Goal: Task Accomplishment & Management: Manage account settings

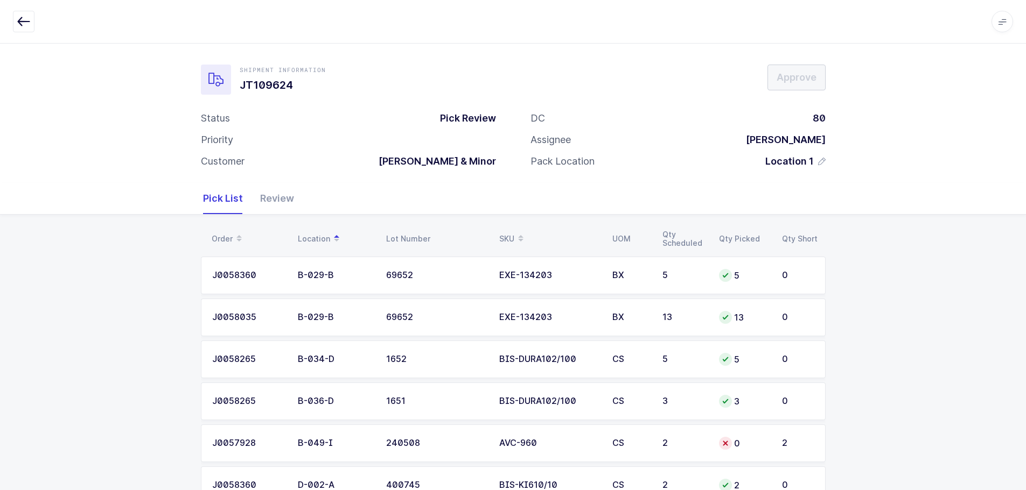
scroll to position [82, 0]
click at [26, 19] on icon "button" at bounding box center [23, 21] width 13 height 13
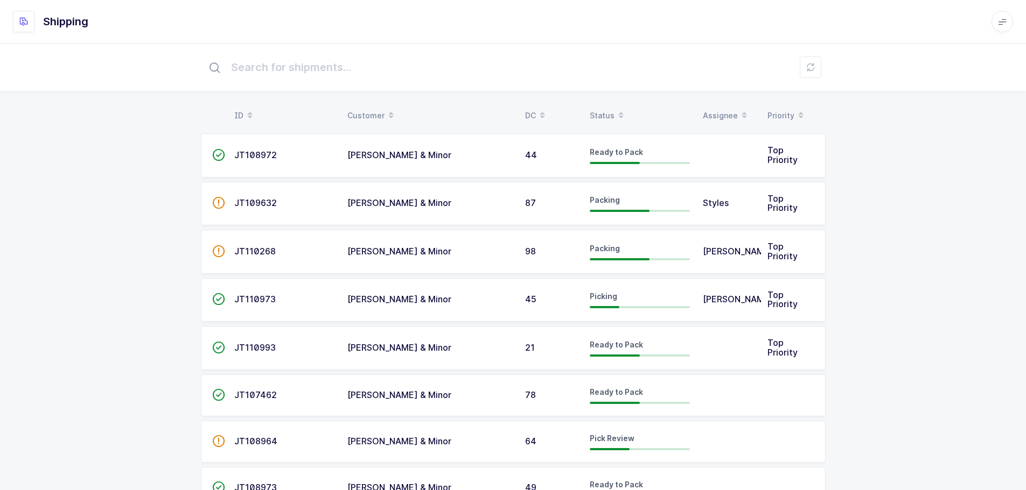
click at [618, 112] on icon at bounding box center [620, 111] width 5 height 5
click at [614, 112] on span at bounding box center [620, 116] width 13 height 18
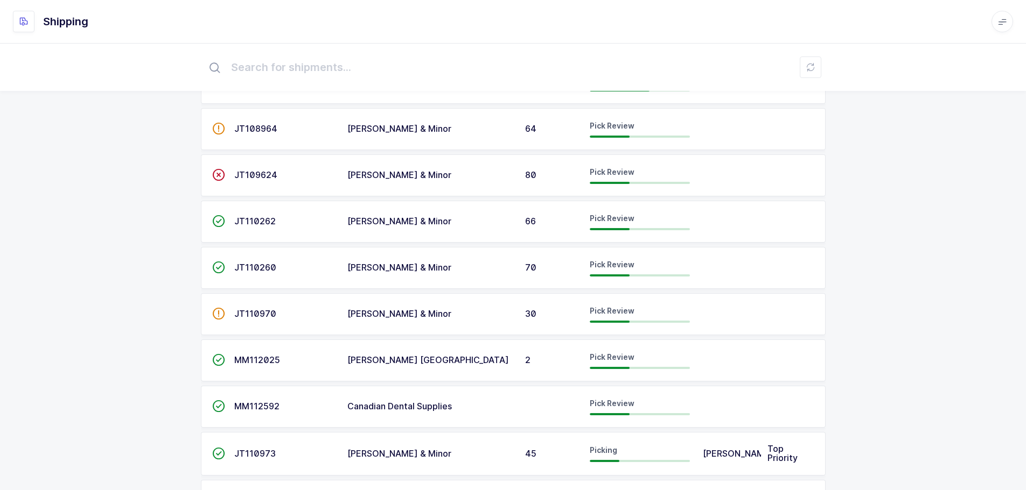
scroll to position [269, 0]
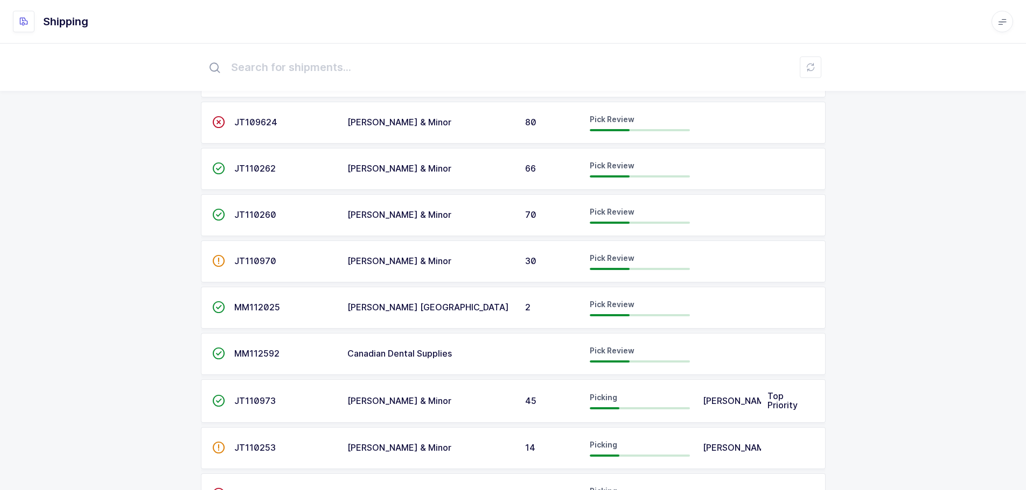
click at [677, 305] on div "Pick Review" at bounding box center [639, 307] width 100 height 17
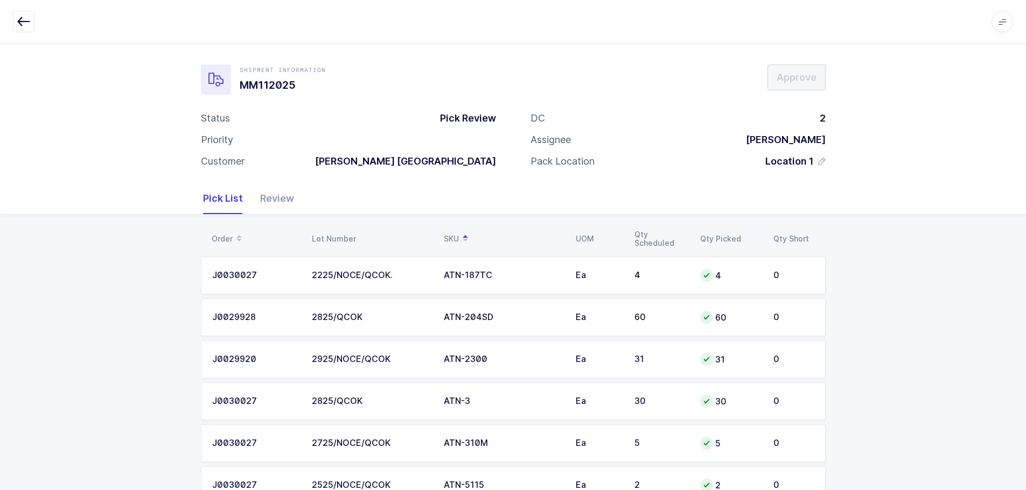
click at [26, 18] on icon "button" at bounding box center [23, 21] width 13 height 13
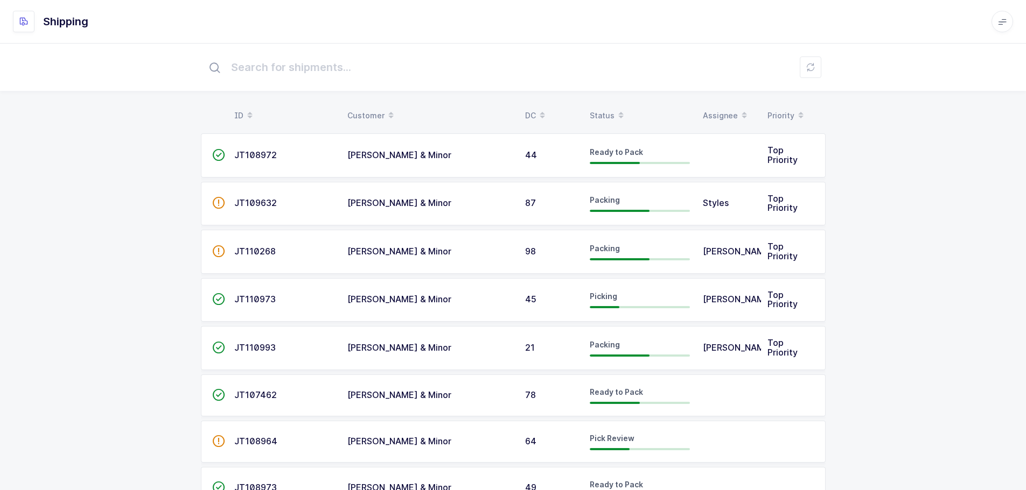
click at [605, 115] on div "Status" at bounding box center [639, 116] width 100 height 18
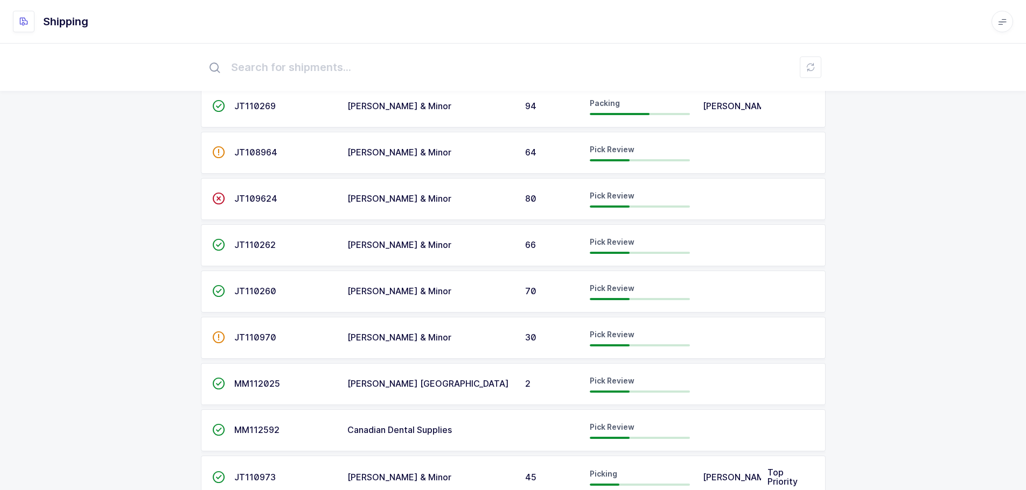
scroll to position [215, 0]
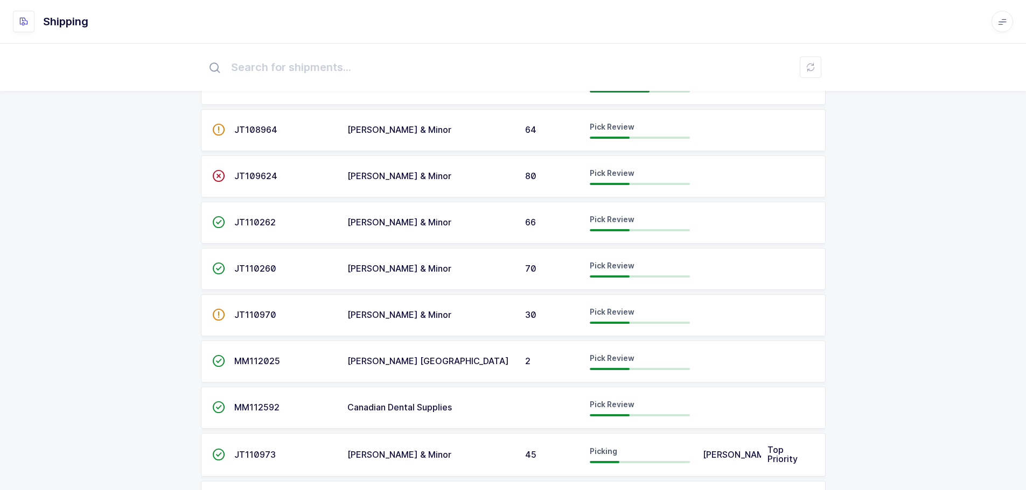
click at [233, 352] on td "MM112025" at bounding box center [284, 362] width 113 height 42
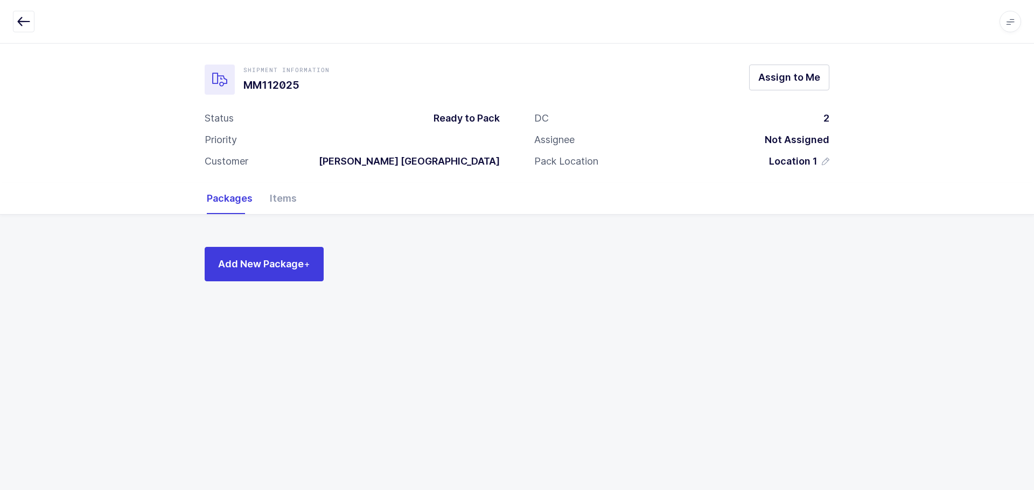
click at [21, 22] on icon "button" at bounding box center [23, 21] width 13 height 13
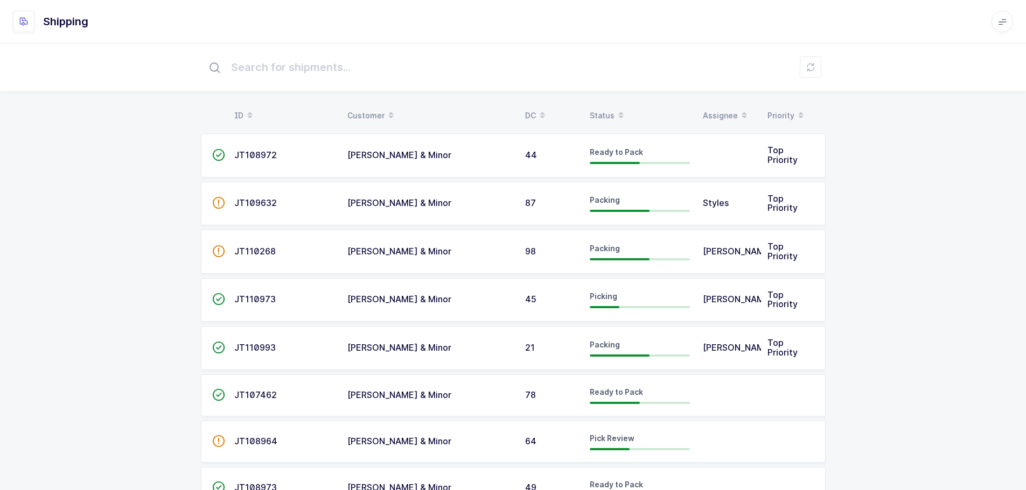
click at [607, 106] on table "ID Customer DC Status Assignee Priority" at bounding box center [513, 115] width 624 height 27
click at [608, 115] on div "Status" at bounding box center [639, 116] width 100 height 18
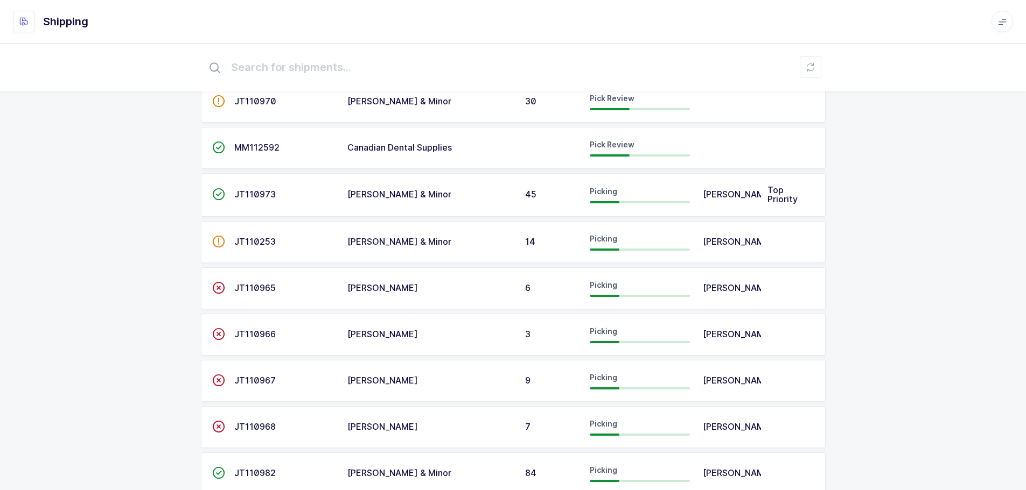
scroll to position [431, 0]
click at [261, 241] on span "JT110253" at bounding box center [254, 240] width 41 height 11
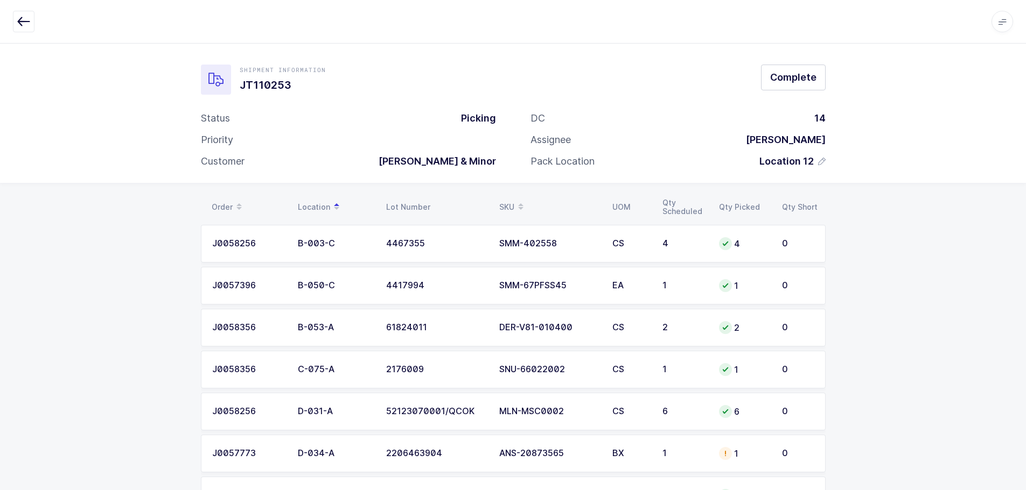
click at [32, 22] on div at bounding box center [513, 22] width 1000 height 22
click at [27, 24] on icon "button" at bounding box center [23, 21] width 13 height 13
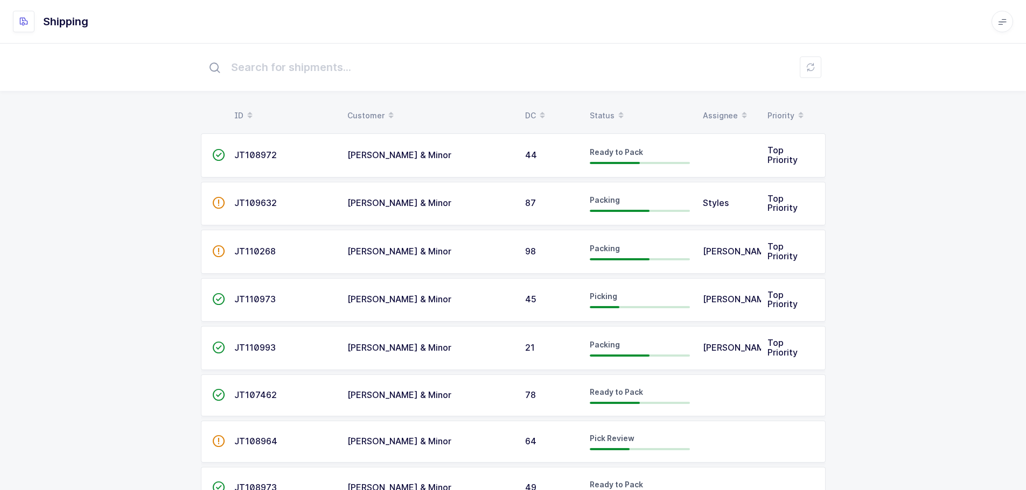
click at [599, 106] on table "ID Customer DC Status Assignee Priority" at bounding box center [513, 115] width 624 height 27
click at [605, 113] on div "Status" at bounding box center [639, 116] width 100 height 18
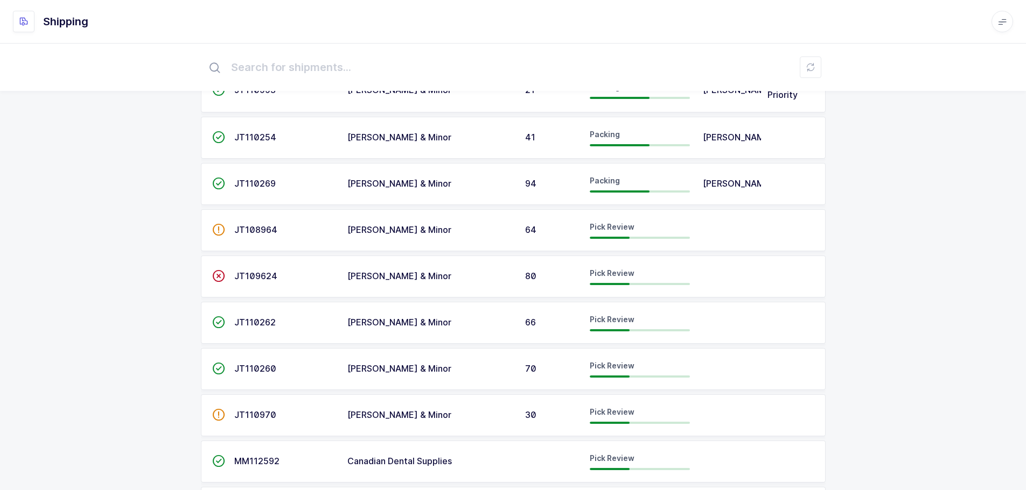
scroll to position [215, 0]
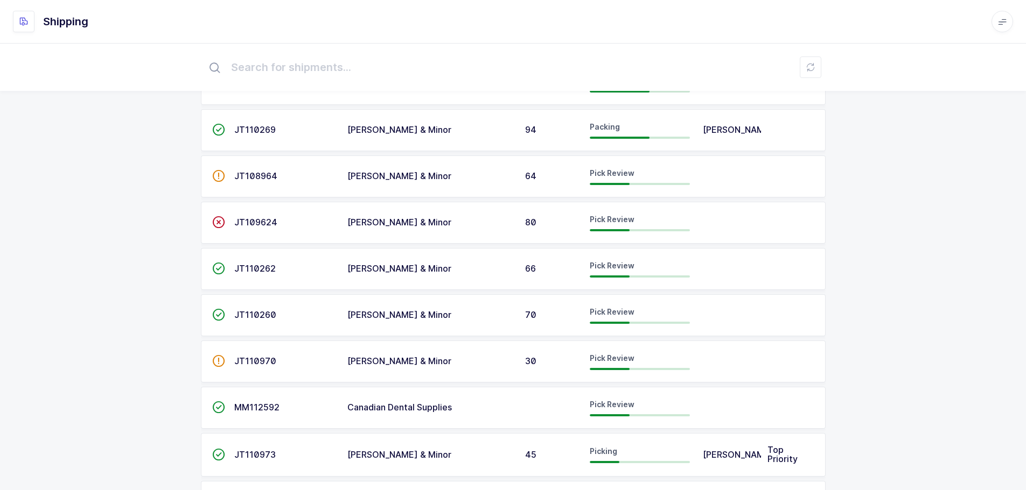
click at [256, 265] on span "JT110262" at bounding box center [254, 268] width 41 height 11
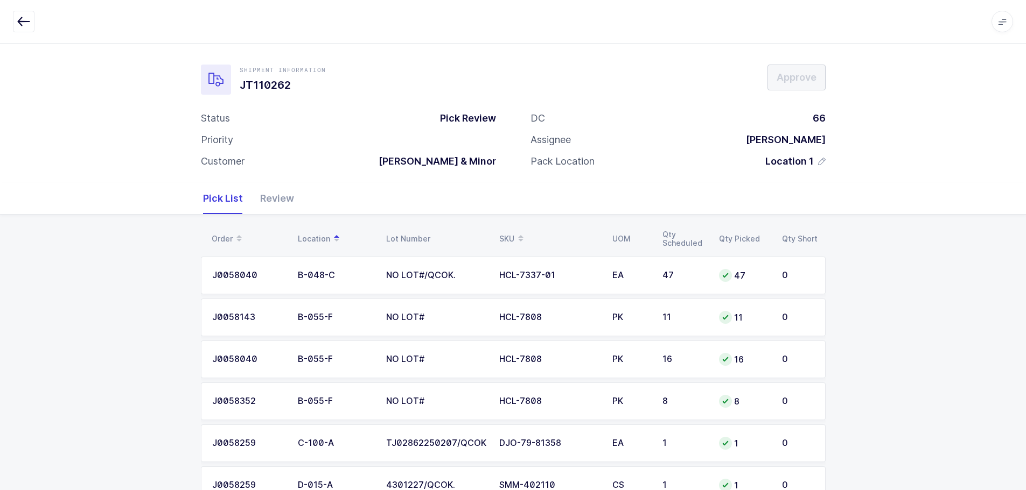
click at [265, 194] on div "Review" at bounding box center [272, 198] width 43 height 31
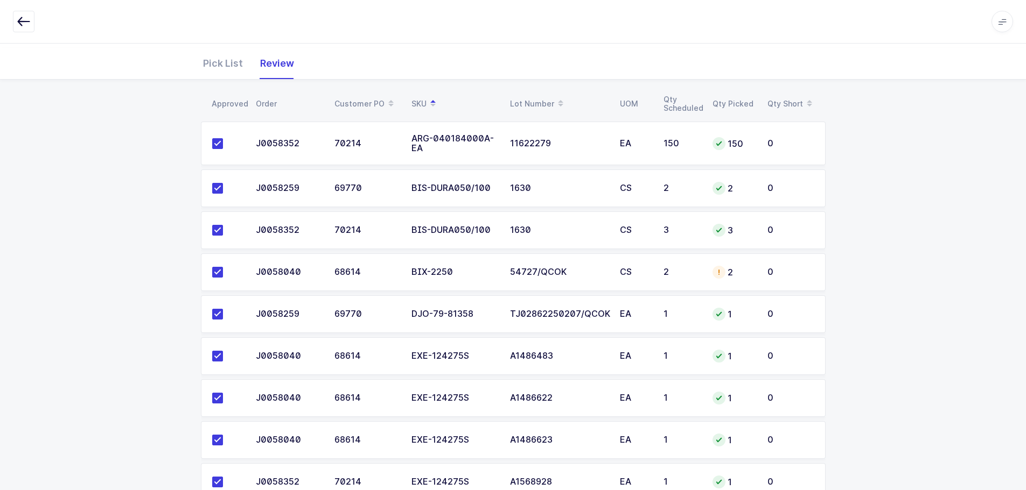
scroll to position [95, 0]
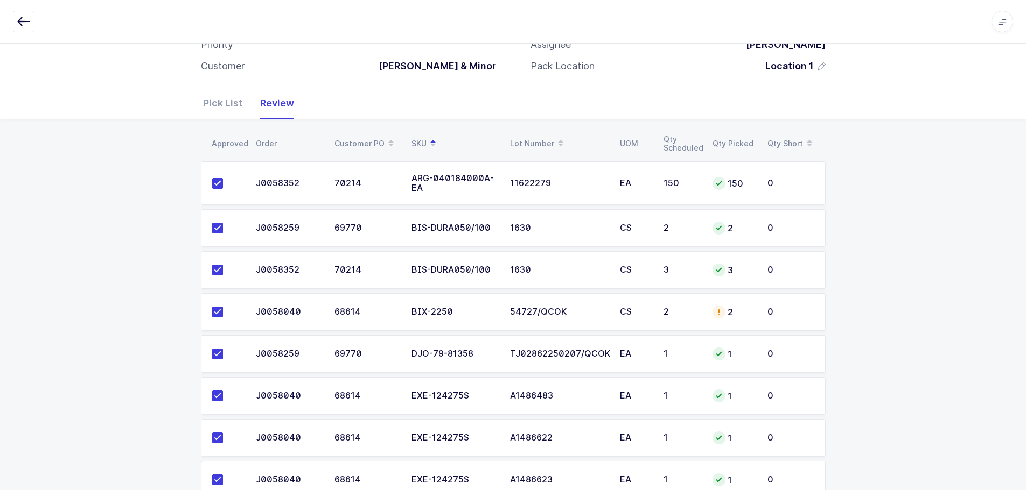
click at [577, 307] on td "54727/QCOK" at bounding box center [558, 312] width 110 height 38
click at [213, 86] on div "Shipment Information JT110262 Approve Status Pick Review Priority Customer Owen…" at bounding box center [513, 18] width 1026 height 140
click at [221, 94] on div "Pick List" at bounding box center [227, 103] width 48 height 31
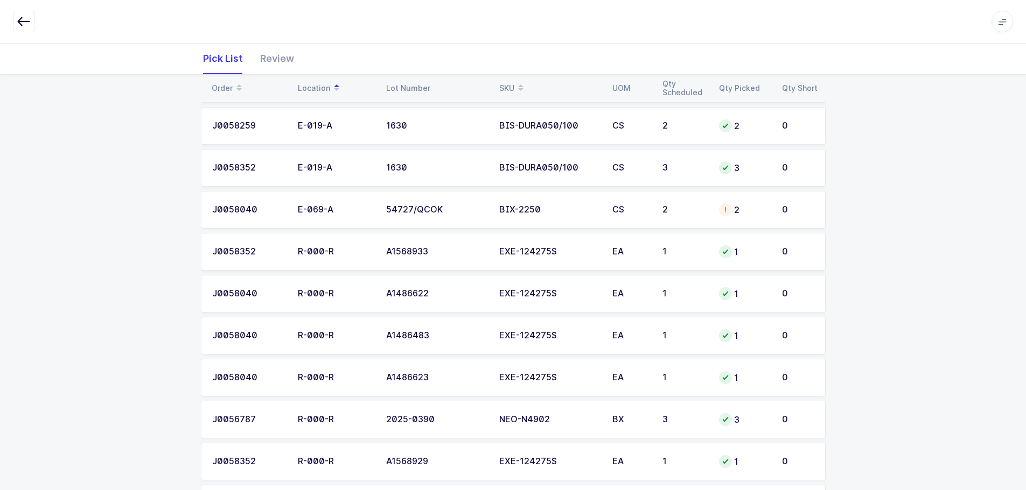
scroll to position [418, 0]
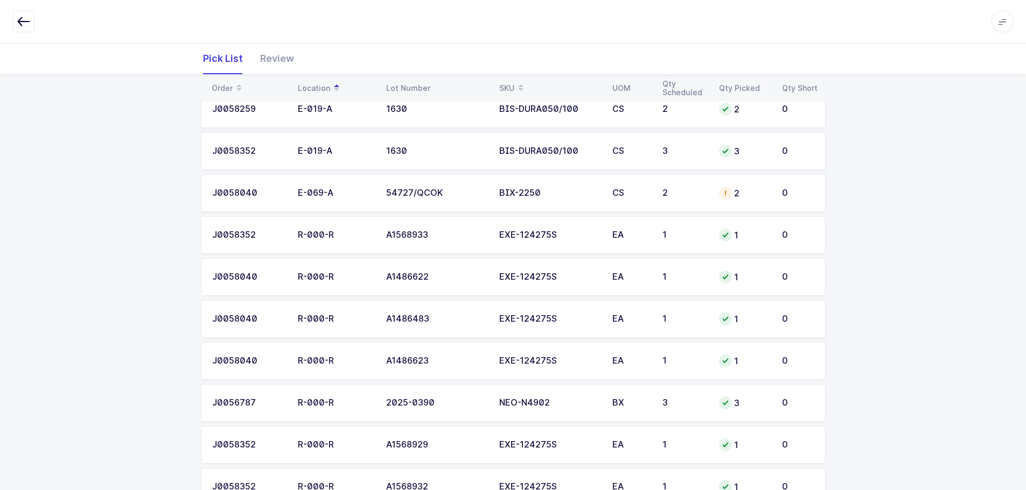
click at [695, 191] on div "2" at bounding box center [684, 193] width 44 height 10
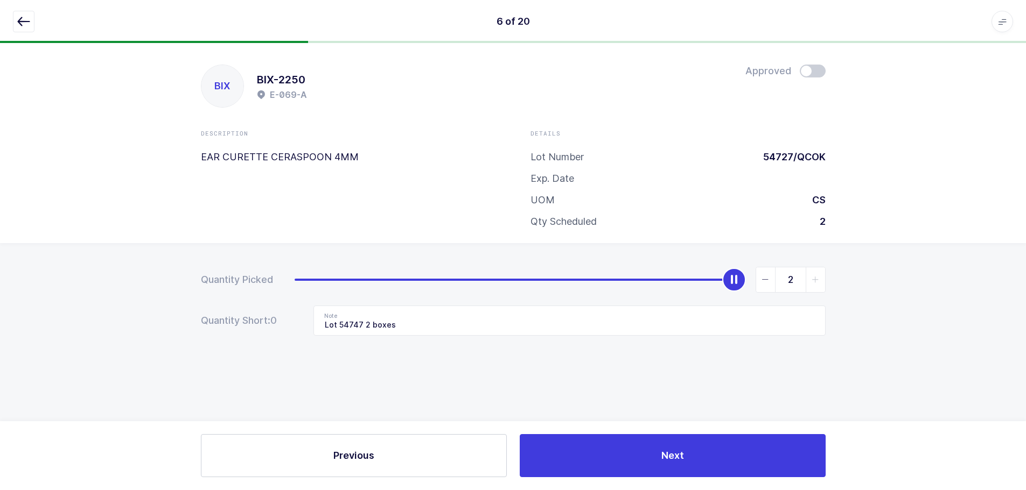
scroll to position [0, 0]
click at [812, 64] on div "BIX BIX-2250 E-069-A Approved Description EAR CURETTE CERASPOON 4MM Details Lot…" at bounding box center [517, 143] width 1034 height 200
click at [812, 68] on span at bounding box center [816, 71] width 26 height 13
click at [24, 20] on icon "button" at bounding box center [23, 21] width 13 height 13
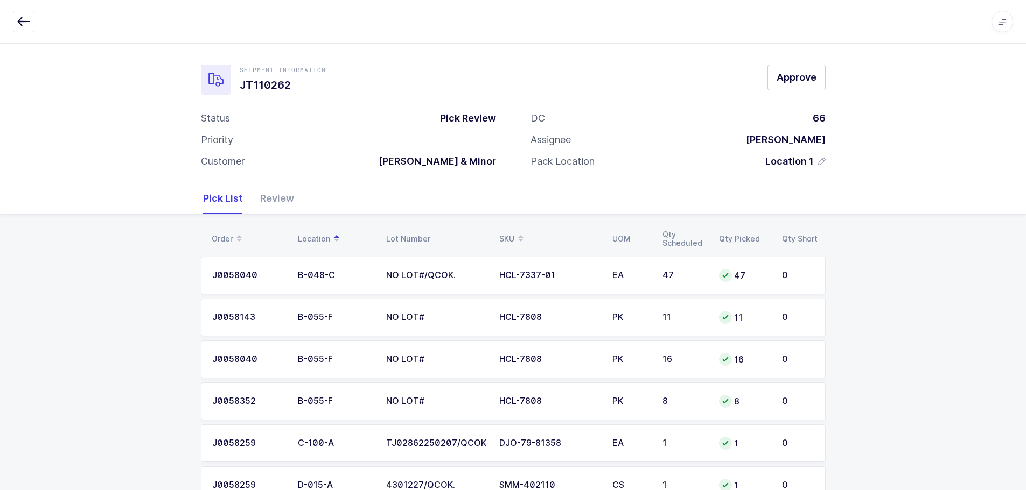
click at [282, 202] on div "Review" at bounding box center [272, 198] width 43 height 31
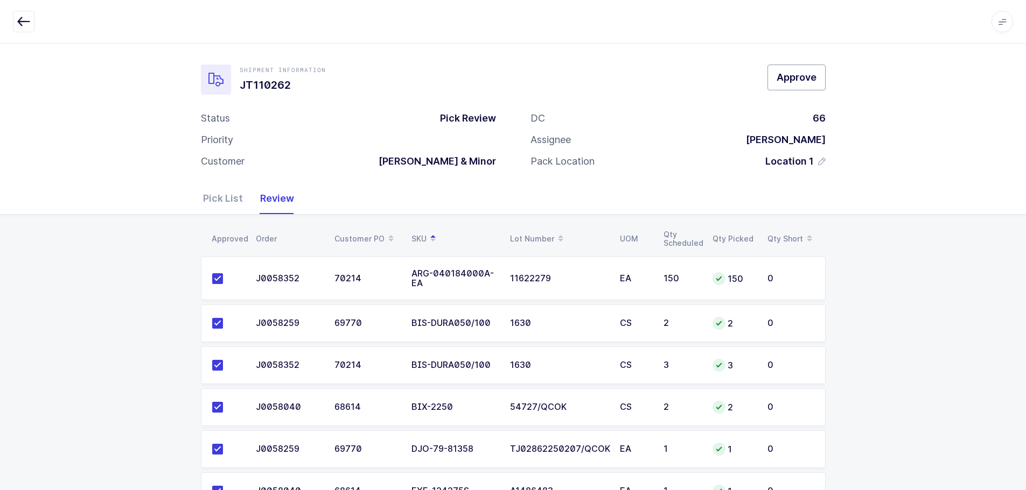
click at [798, 87] on button "Approve" at bounding box center [796, 78] width 58 height 26
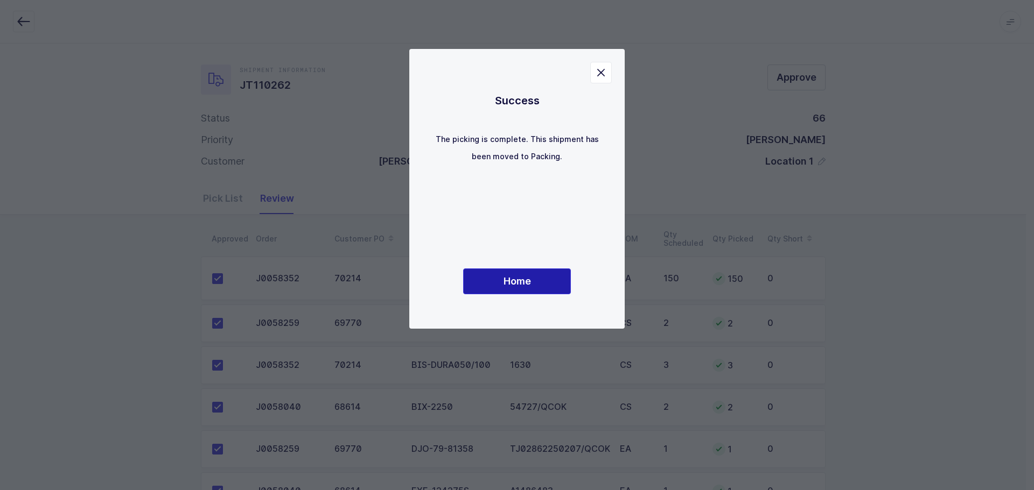
click at [545, 288] on button "Home" at bounding box center [517, 282] width 108 height 26
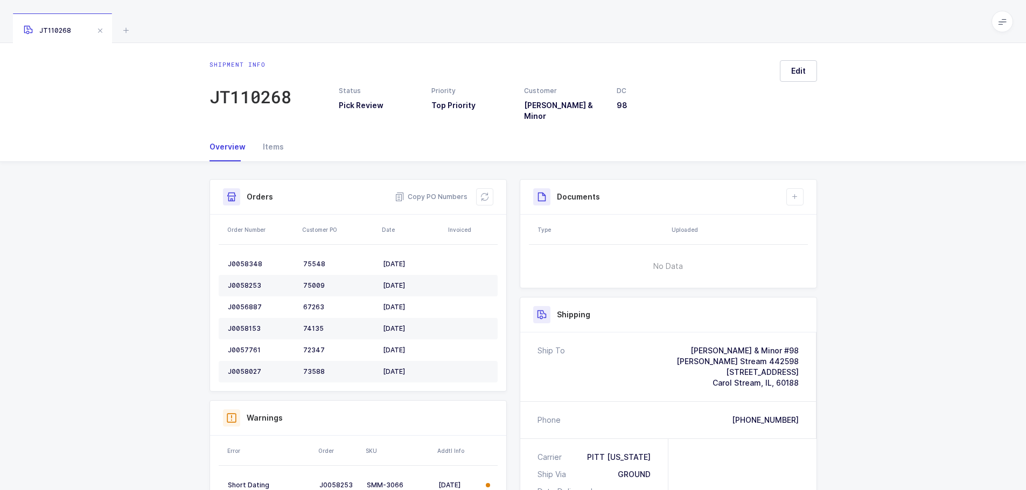
click at [121, 27] on icon at bounding box center [126, 30] width 13 height 13
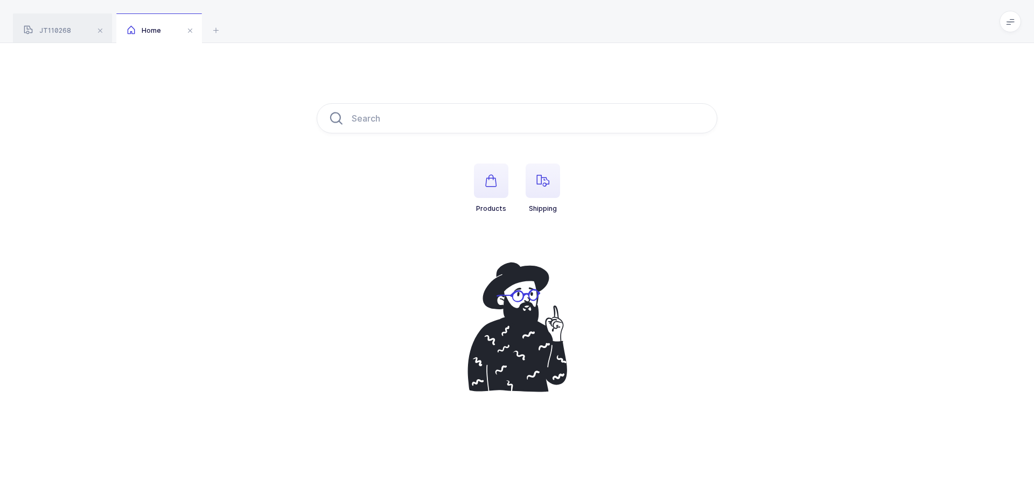
click at [552, 193] on span "button" at bounding box center [542, 181] width 34 height 34
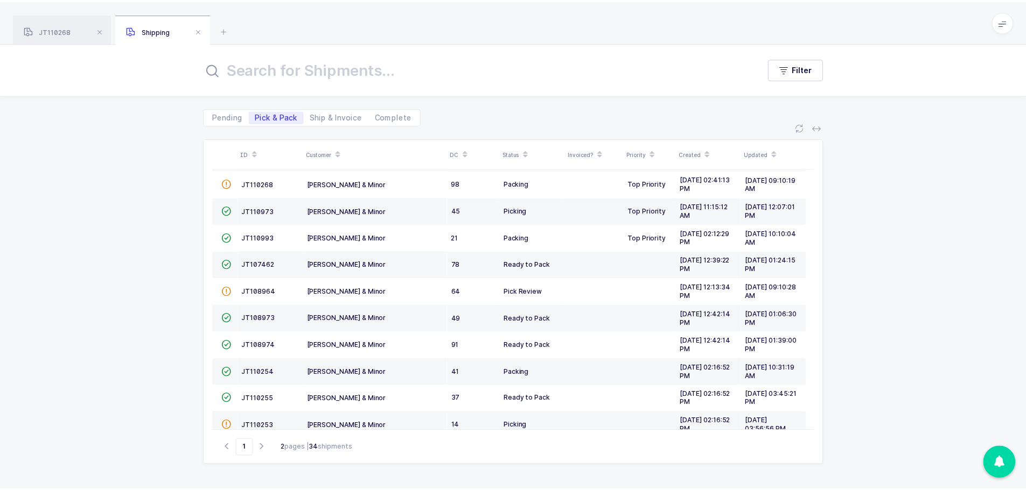
scroll to position [269, 0]
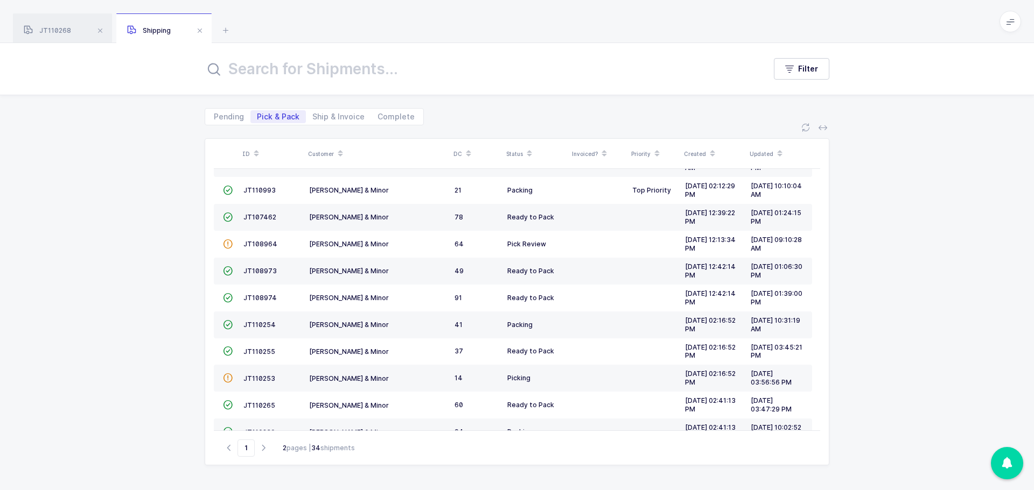
click at [271, 375] on span "JT110253" at bounding box center [259, 379] width 32 height 8
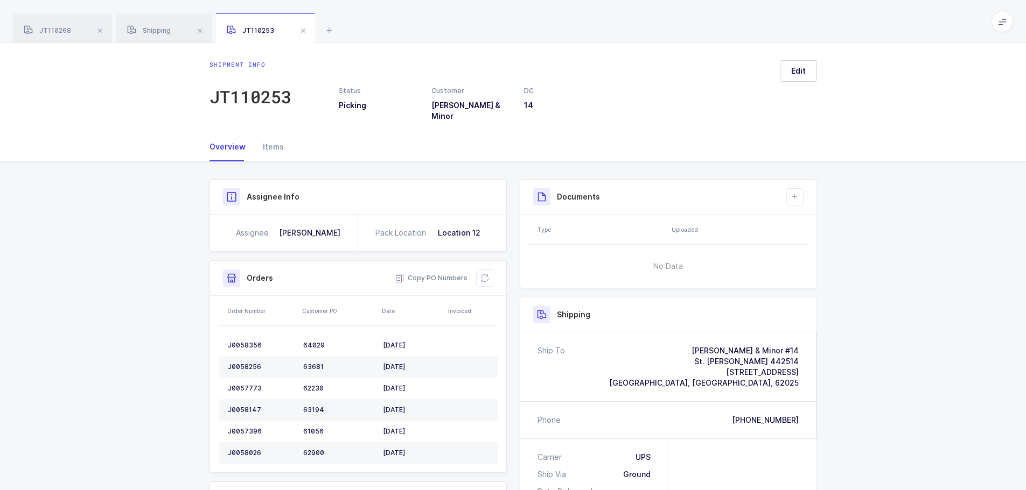
click at [484, 274] on icon at bounding box center [484, 278] width 9 height 9
click at [175, 226] on div "Shipment Info Shipment Number JT110253 Status Picking Customer Owens & Minor DC…" at bounding box center [513, 432] width 1026 height 540
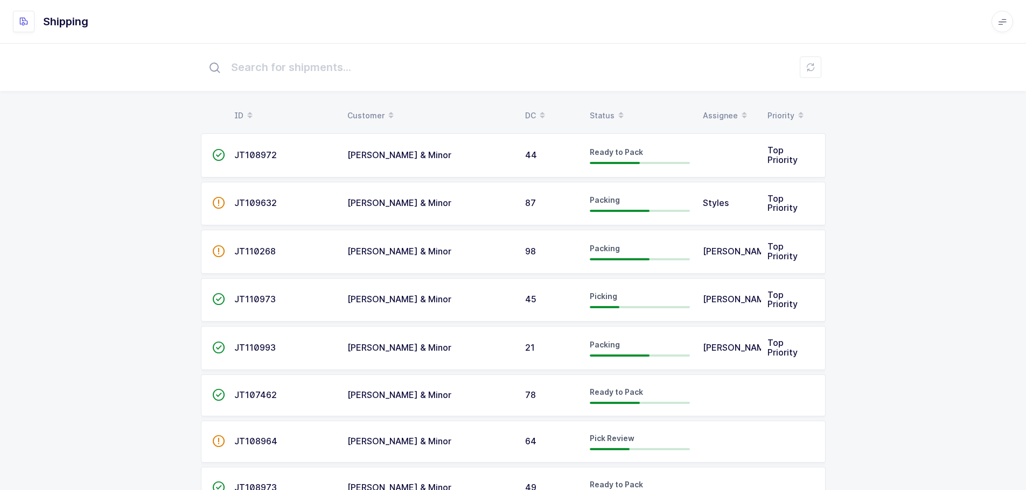
click at [605, 112] on div "Status" at bounding box center [639, 116] width 100 height 18
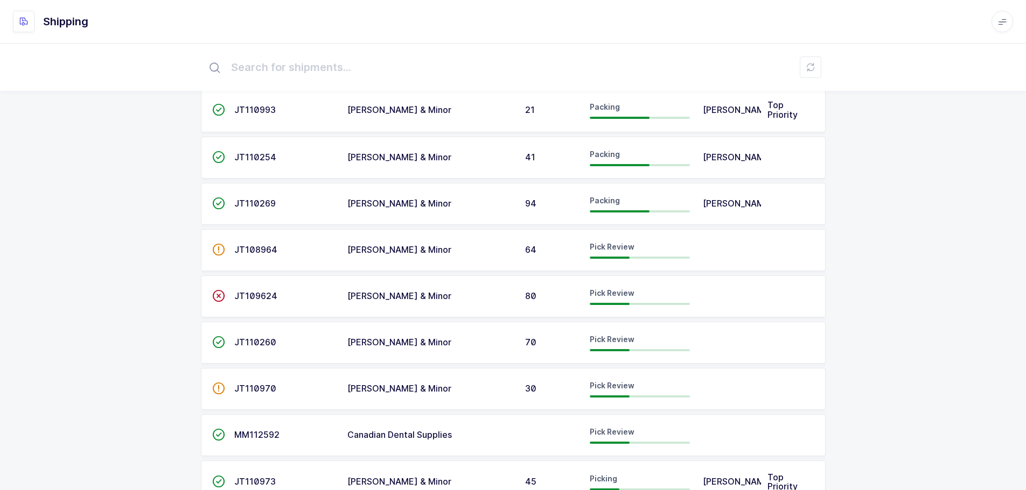
scroll to position [161, 0]
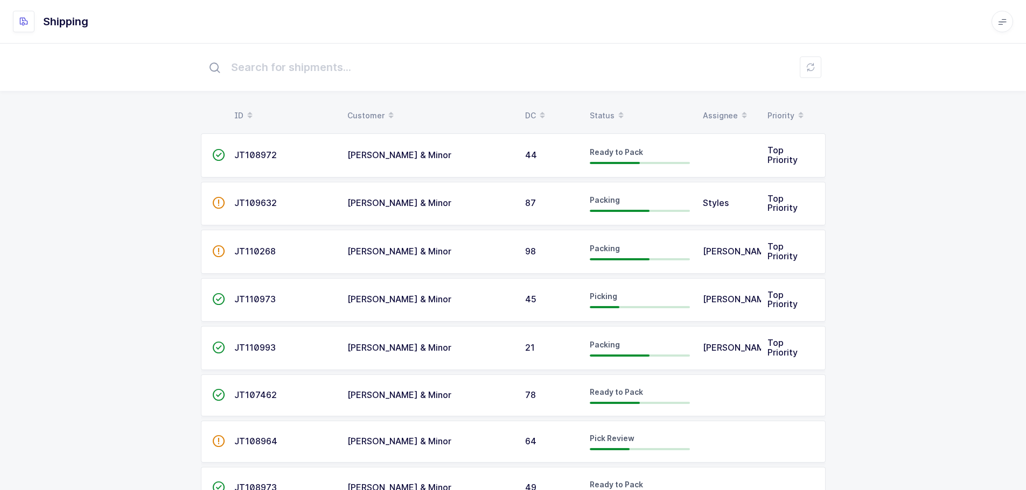
click at [595, 106] on table "ID Customer DC Status Assignee Priority" at bounding box center [513, 115] width 624 height 27
click at [595, 109] on div "Status" at bounding box center [639, 116] width 100 height 18
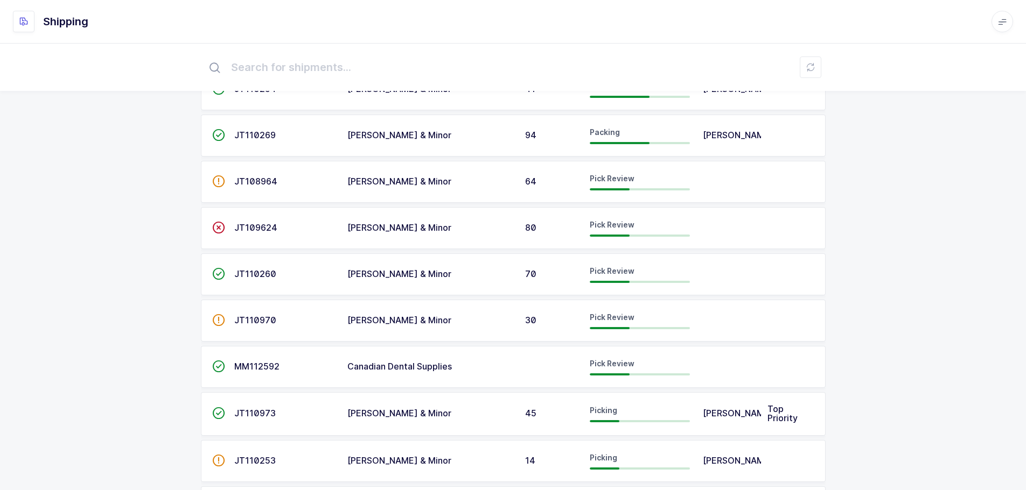
scroll to position [215, 0]
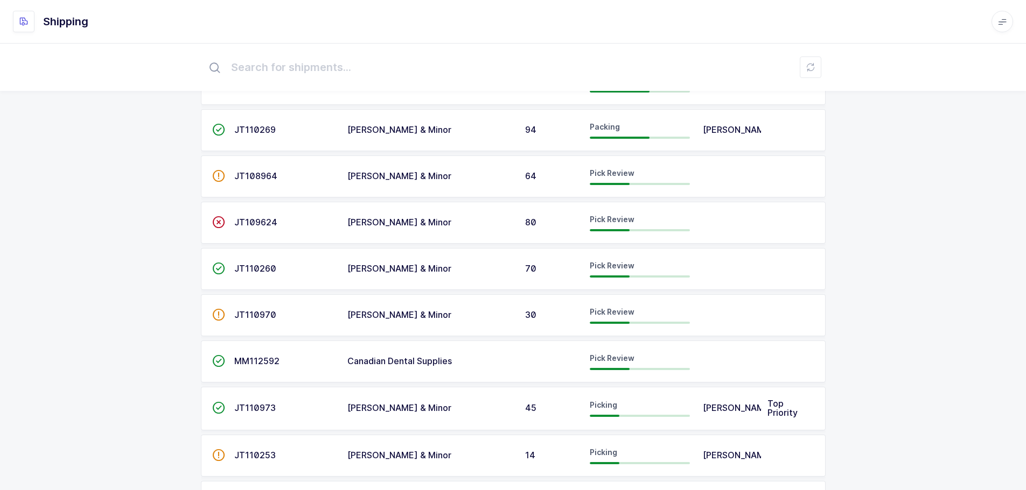
click at [244, 406] on span "JT110973" at bounding box center [254, 408] width 41 height 11
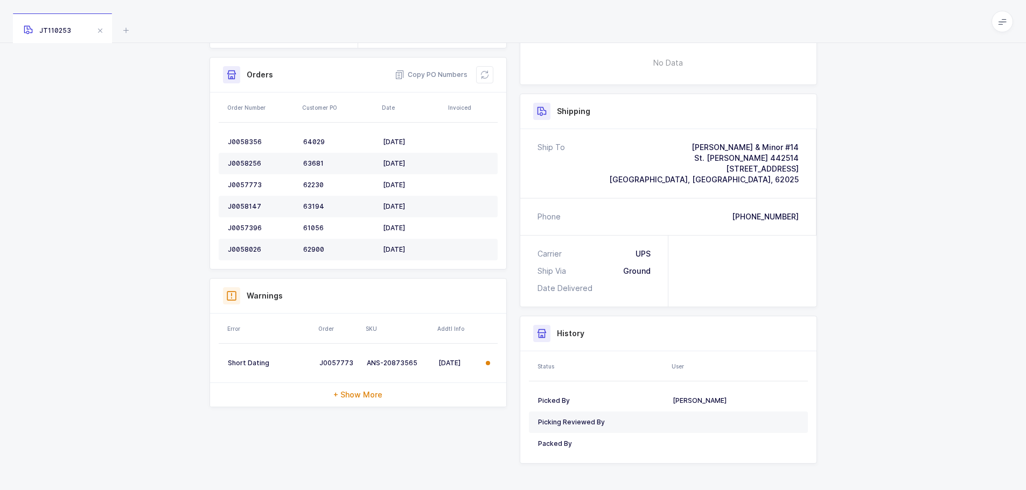
scroll to position [204, 0]
click at [476, 66] on button at bounding box center [484, 74] width 17 height 17
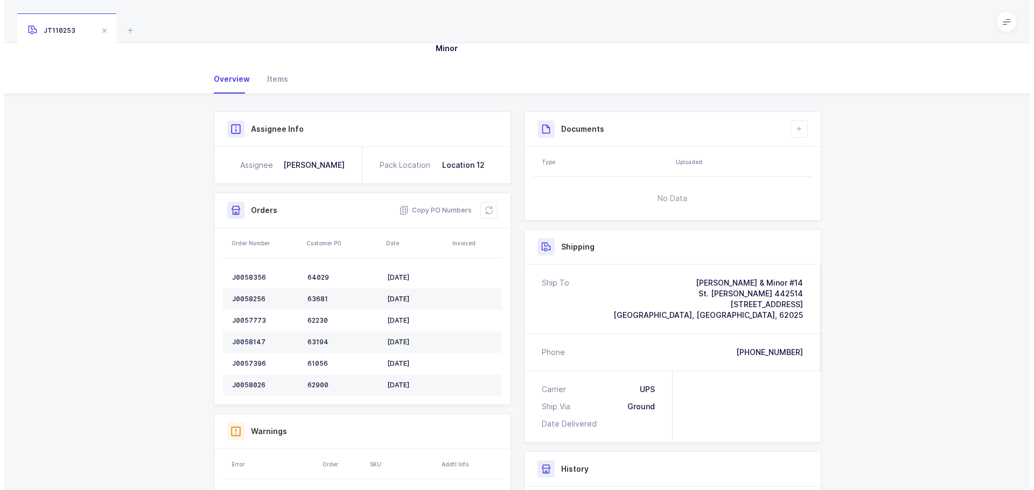
scroll to position [0, 0]
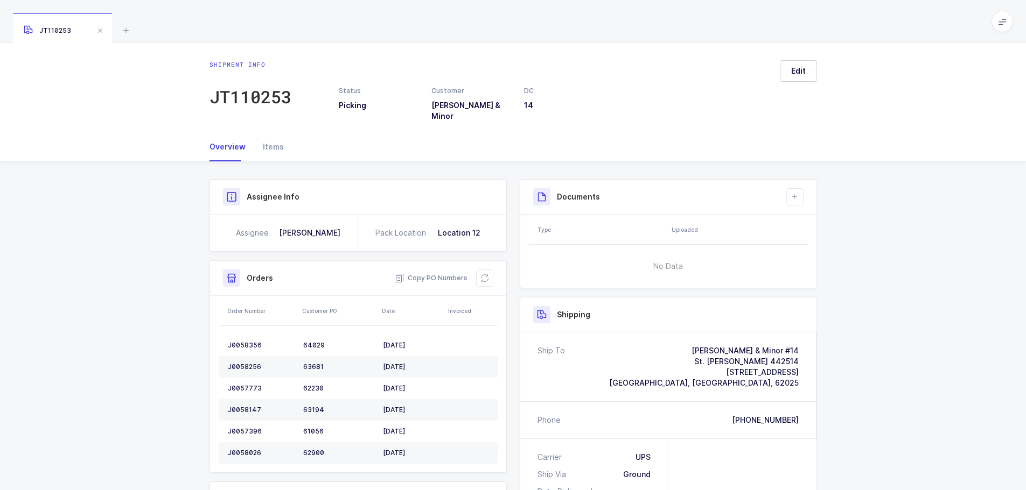
click at [125, 32] on icon at bounding box center [126, 30] width 13 height 13
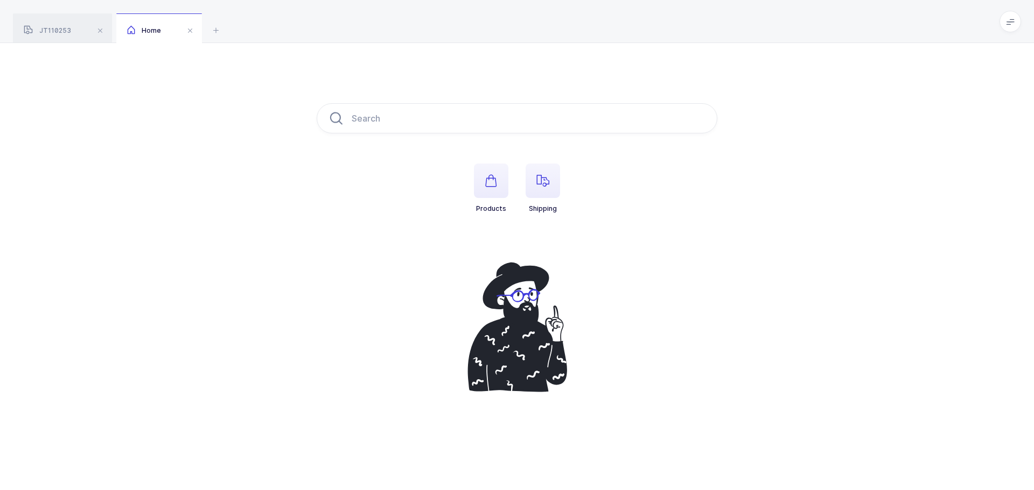
click at [526, 178] on span "button" at bounding box center [542, 181] width 34 height 34
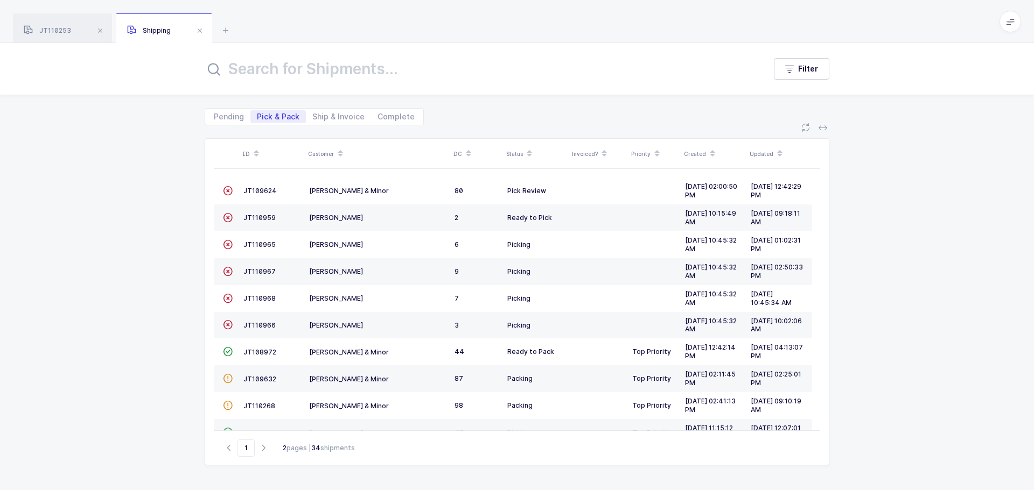
click at [323, 153] on div "Customer" at bounding box center [377, 154] width 139 height 18
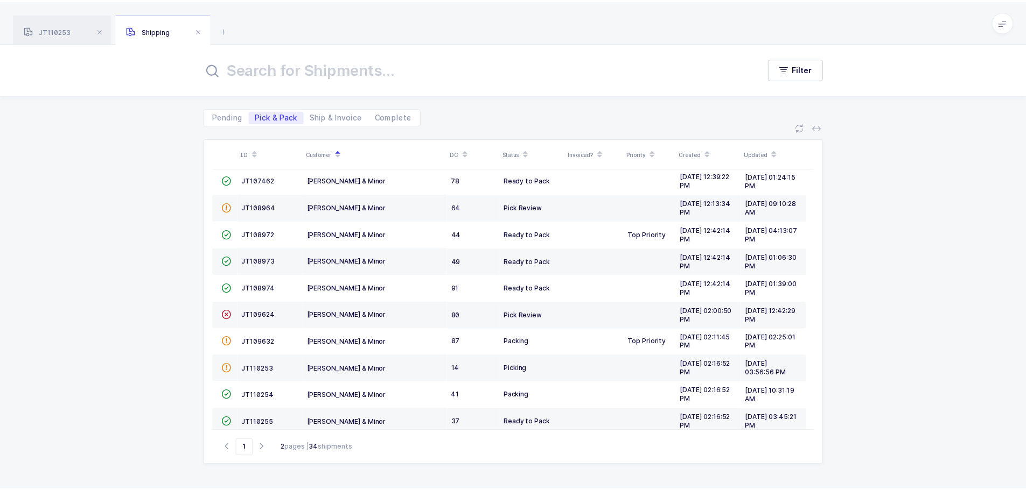
scroll to position [293, 0]
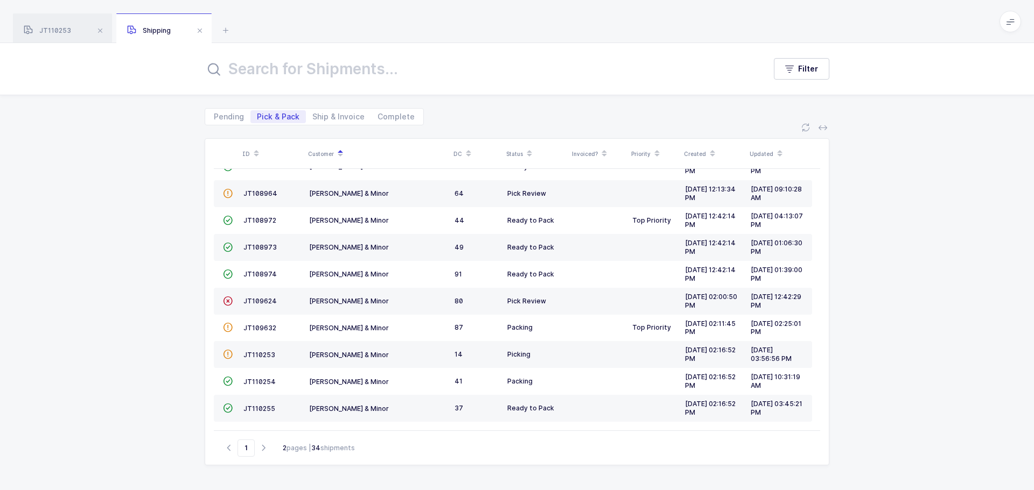
click at [255, 358] on span "JT110253" at bounding box center [259, 355] width 32 height 8
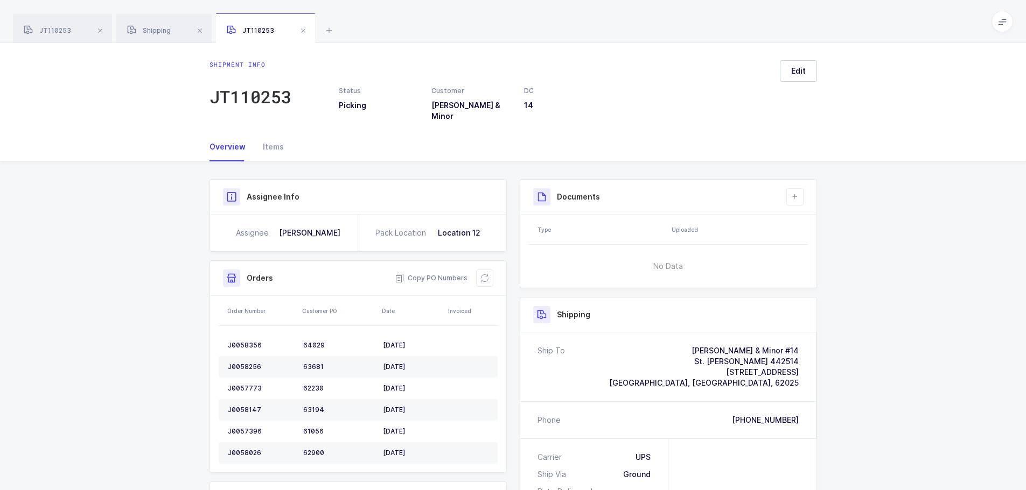
click at [486, 274] on icon at bounding box center [484, 278] width 9 height 9
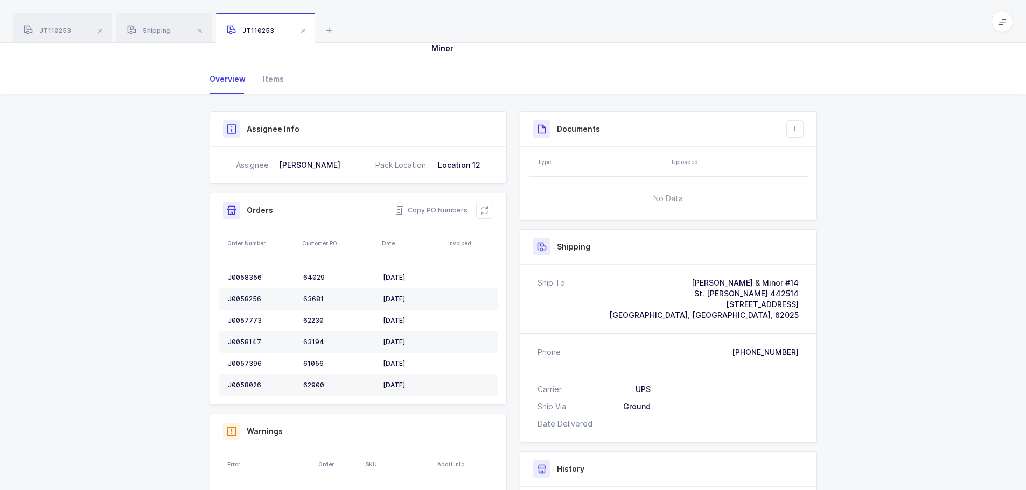
scroll to position [204, 0]
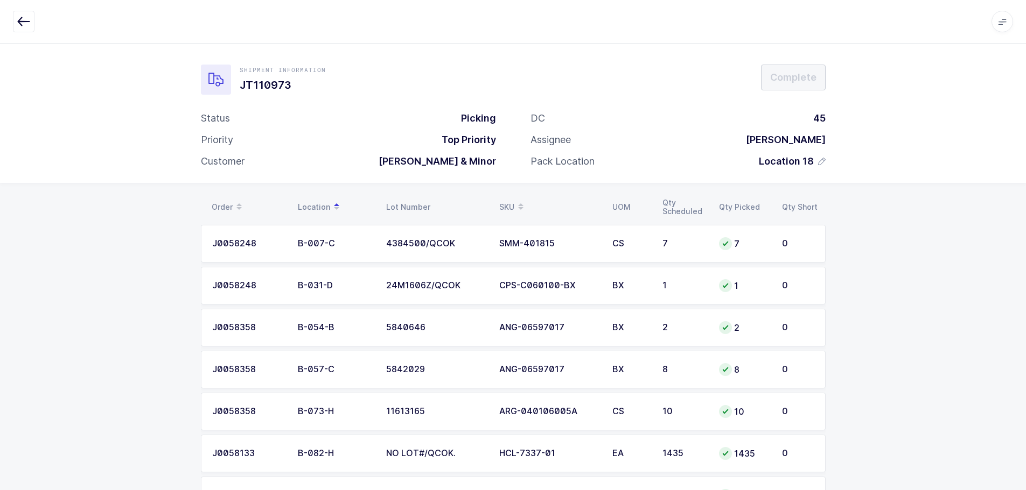
click at [23, 23] on icon "button" at bounding box center [23, 21] width 13 height 13
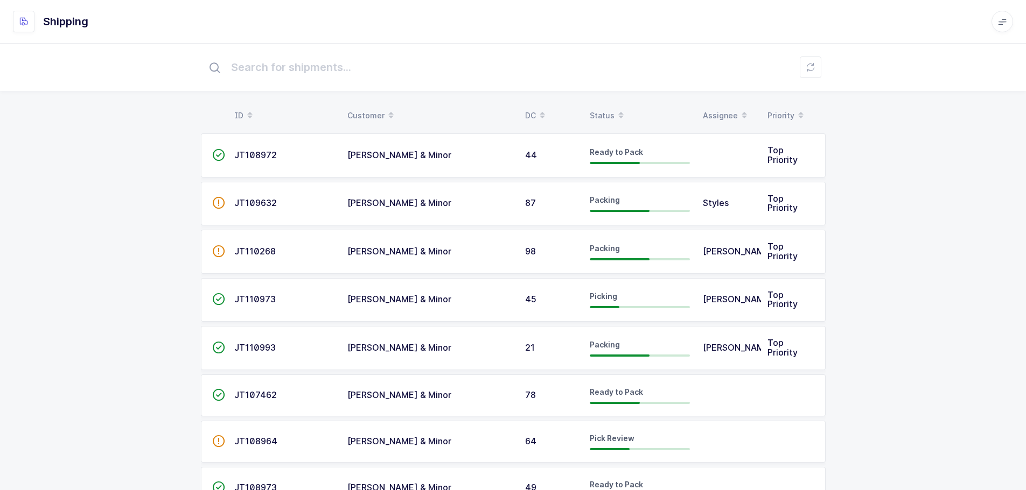
click at [605, 110] on div "Status" at bounding box center [639, 116] width 100 height 18
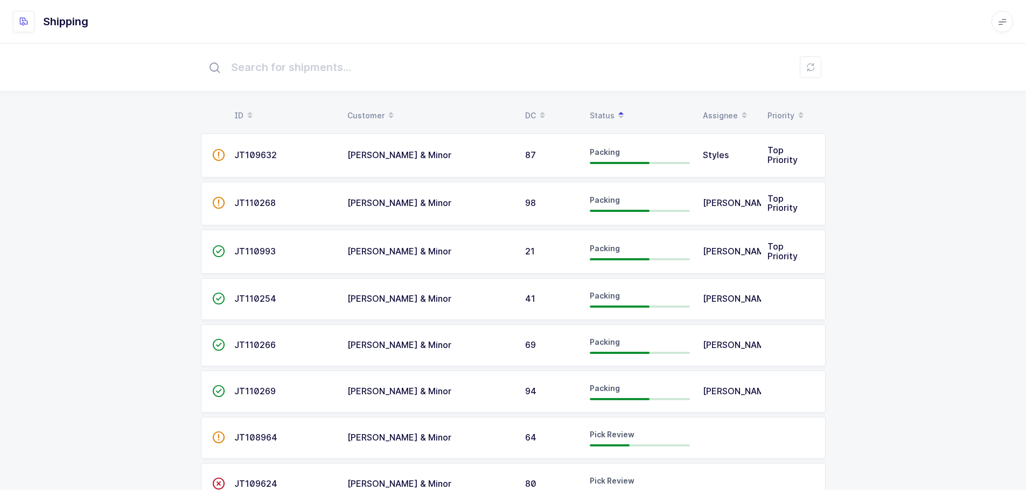
click at [377, 112] on div "Customer" at bounding box center [429, 116] width 165 height 18
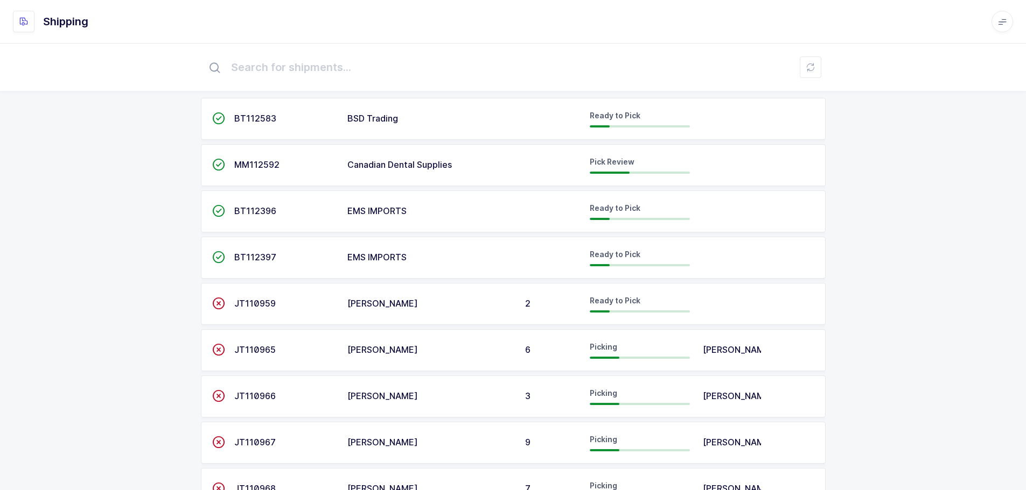
scroll to position [54, 0]
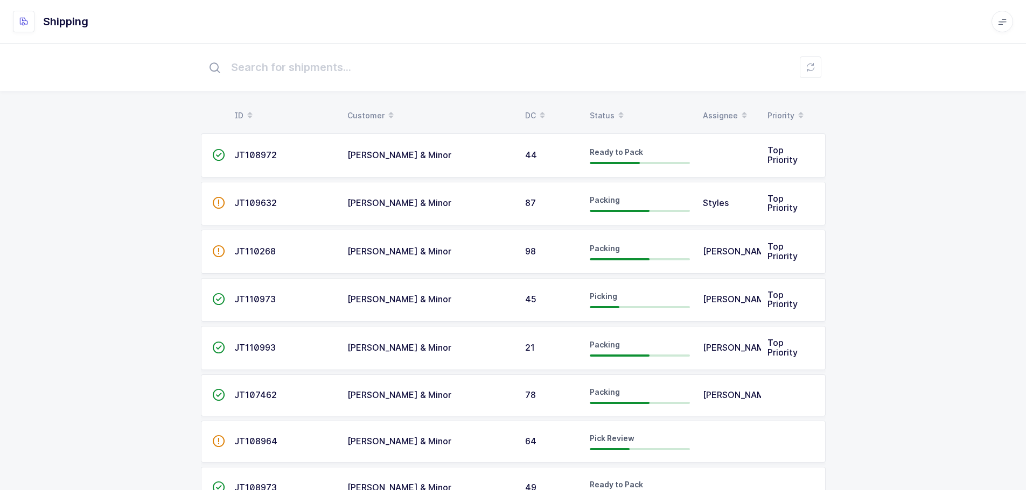
click at [603, 114] on div "Status" at bounding box center [639, 116] width 100 height 18
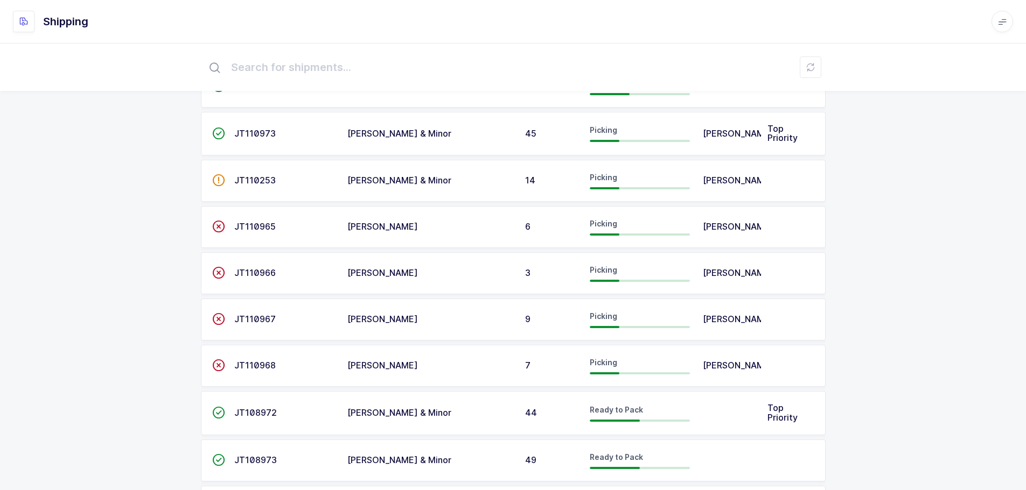
scroll to position [700, 0]
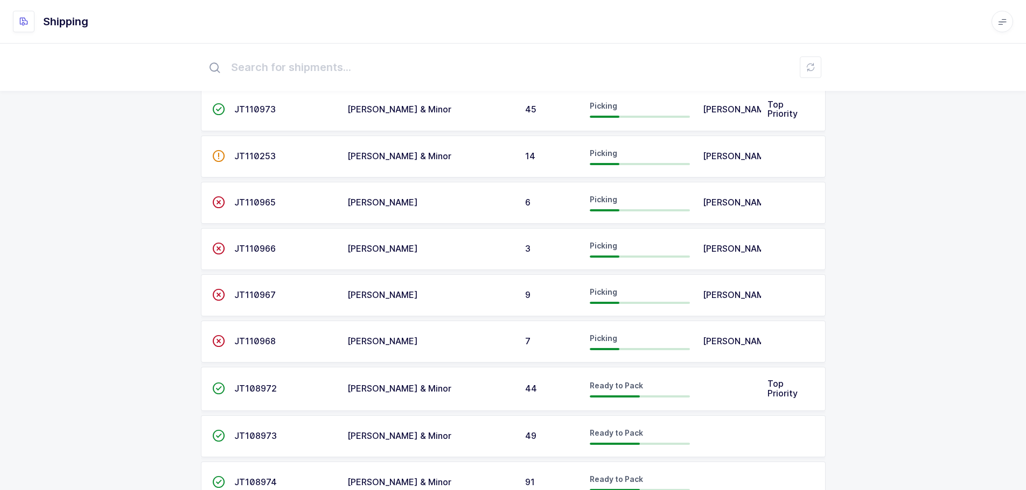
click at [264, 161] on span "JT110253" at bounding box center [254, 156] width 41 height 11
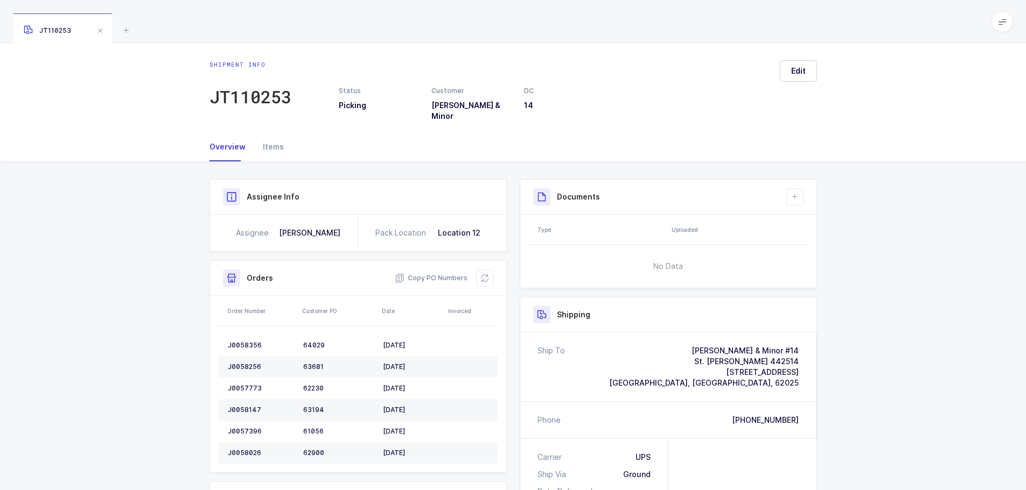
click at [489, 271] on button at bounding box center [484, 278] width 17 height 17
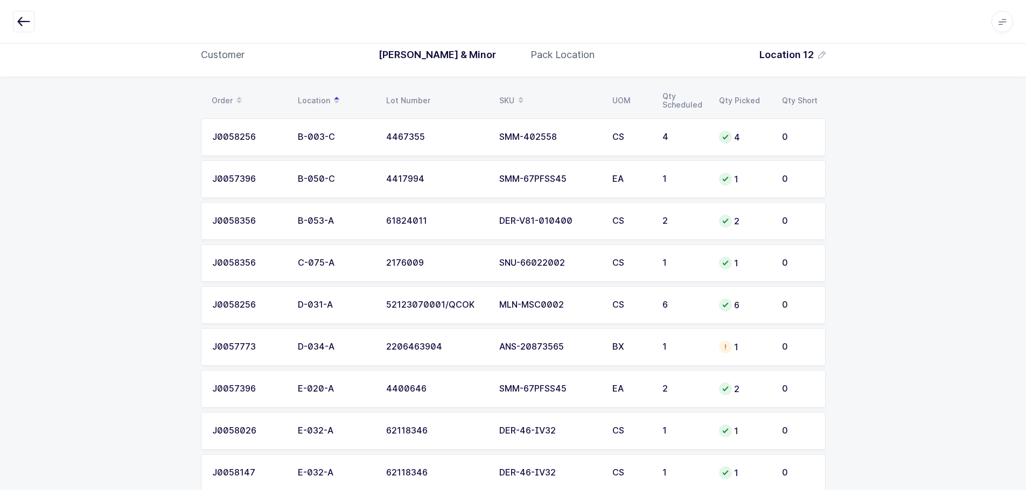
scroll to position [161, 0]
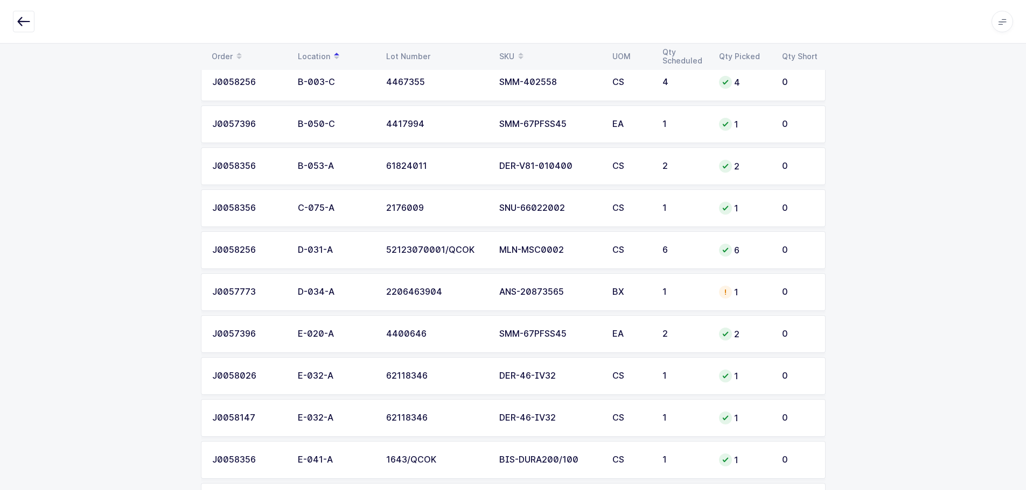
click at [746, 296] on div "1" at bounding box center [744, 292] width 50 height 13
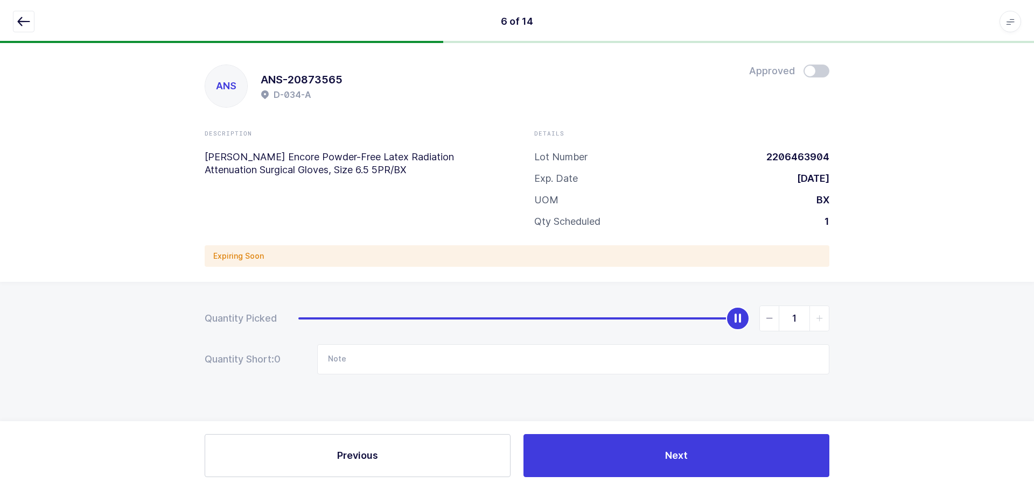
click at [817, 69] on span at bounding box center [816, 71] width 26 height 13
click at [23, 22] on icon "button" at bounding box center [23, 21] width 13 height 13
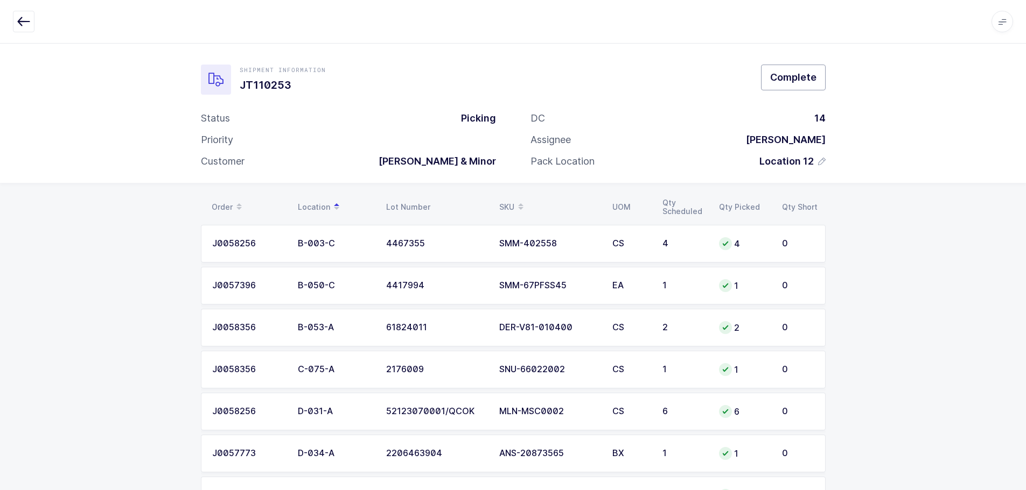
drag, startPoint x: 792, startPoint y: 81, endPoint x: 791, endPoint y: 89, distance: 8.1
click at [792, 81] on span "Complete" at bounding box center [793, 77] width 46 height 13
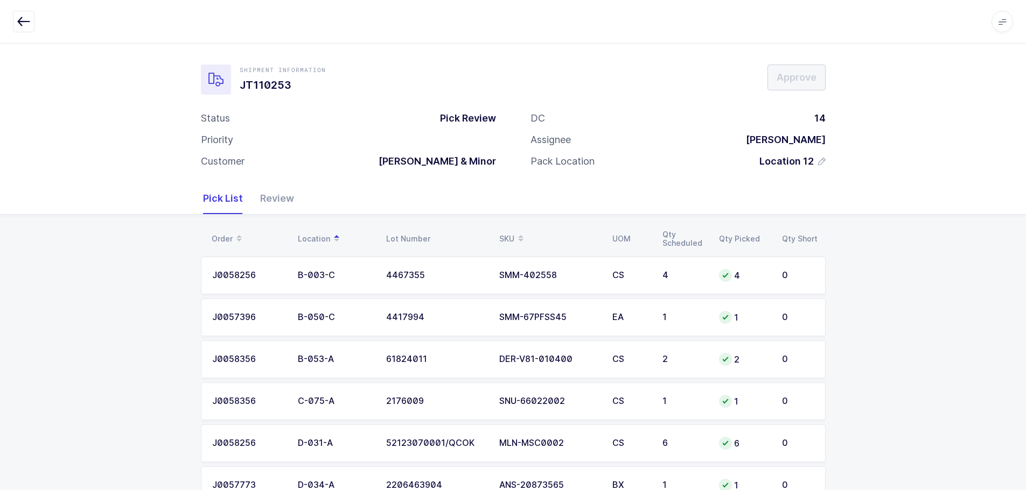
click at [277, 203] on div "Review" at bounding box center [272, 198] width 43 height 31
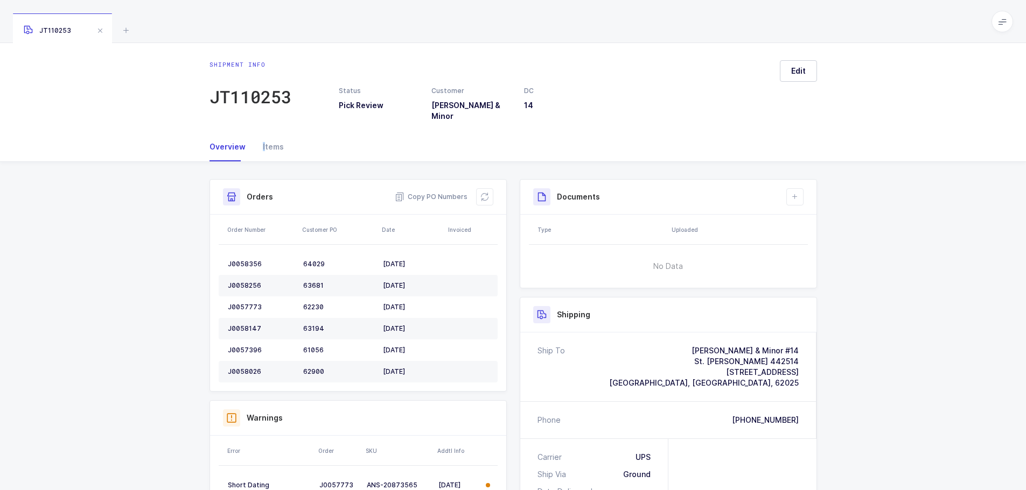
click at [262, 138] on div "Items" at bounding box center [269, 146] width 30 height 29
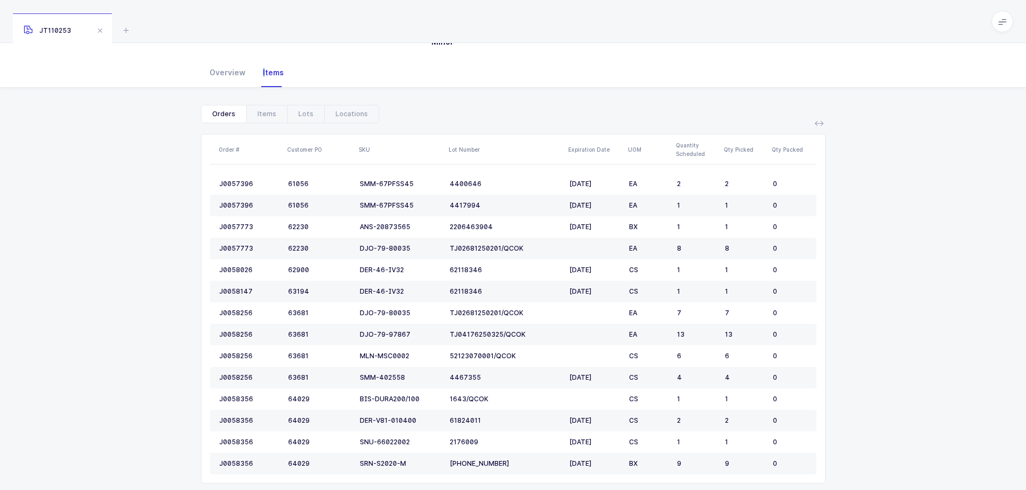
scroll to position [86, 0]
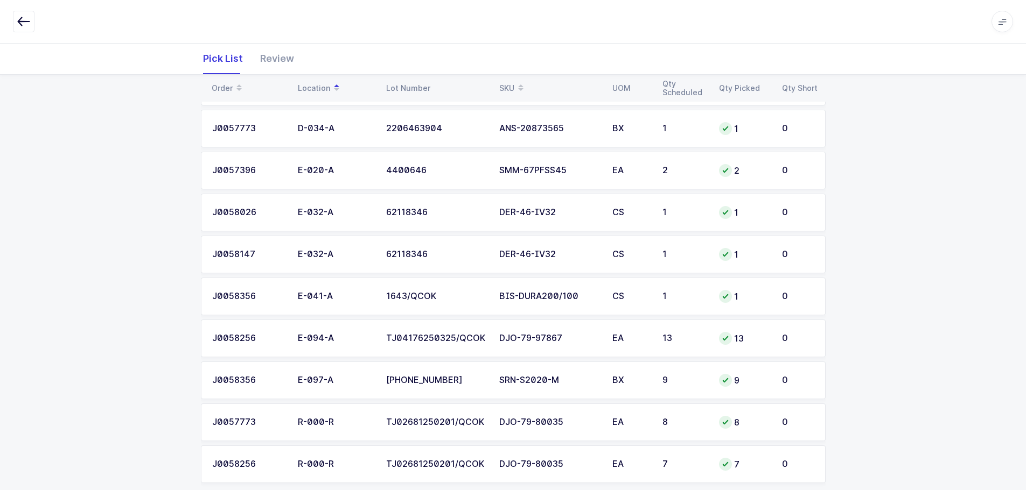
scroll to position [376, 0]
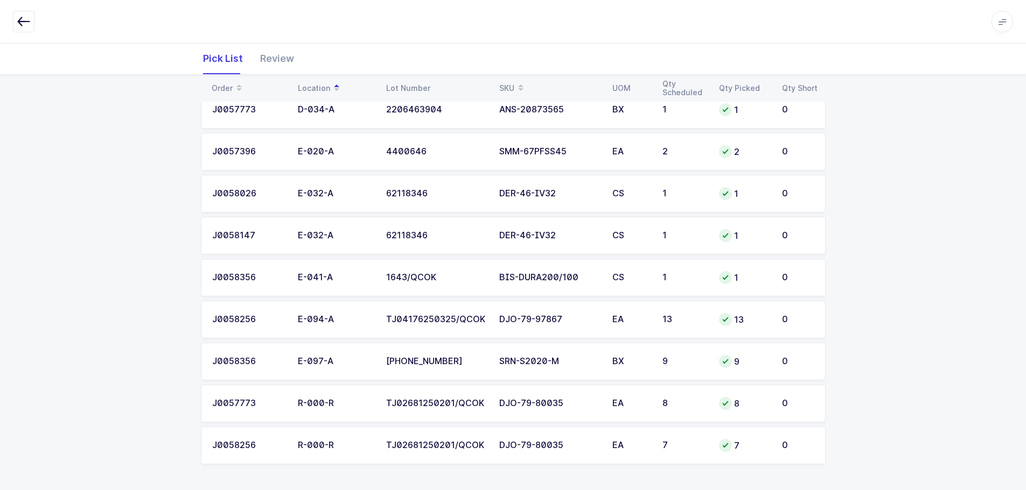
click at [262, 55] on div "Review" at bounding box center [272, 58] width 43 height 31
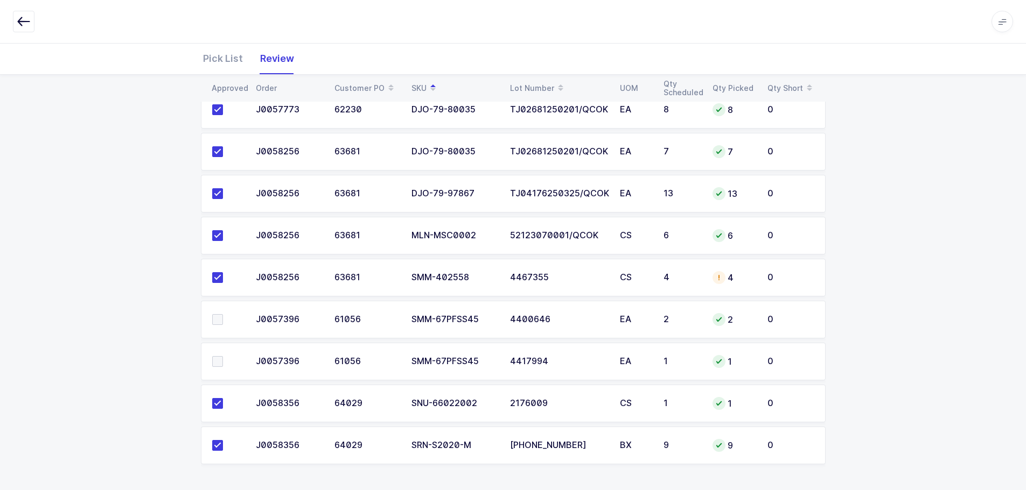
scroll to position [322, 0]
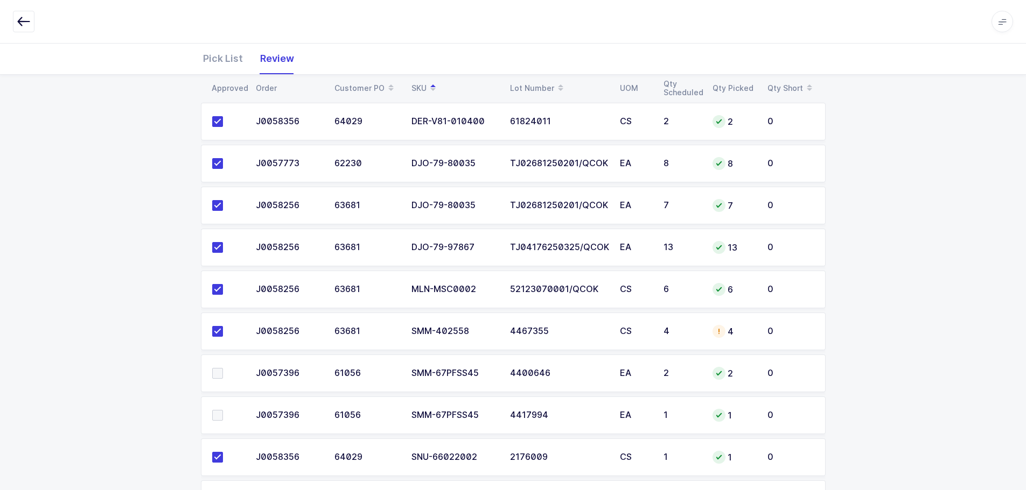
click at [224, 59] on div "Pick List" at bounding box center [227, 58] width 48 height 31
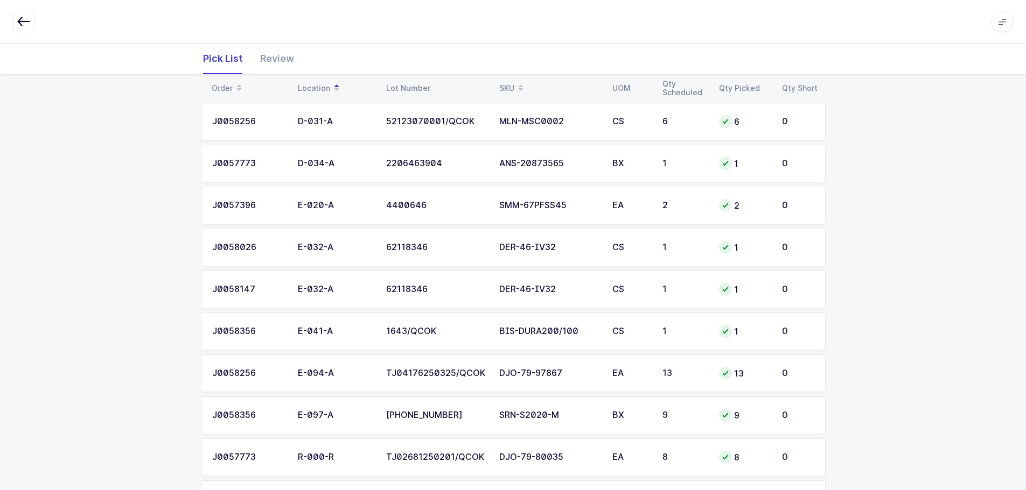
click at [507, 82] on div "SKU" at bounding box center [549, 88] width 100 height 18
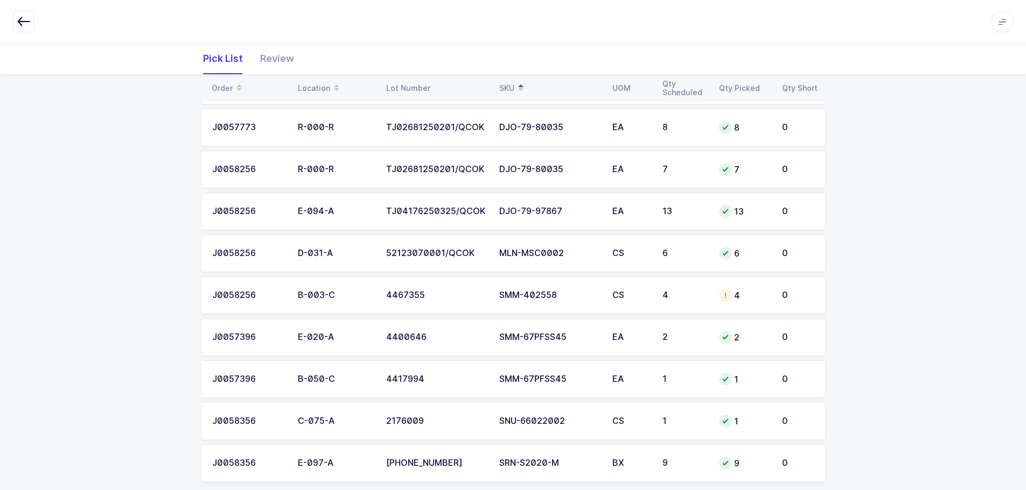
scroll to position [376, 0]
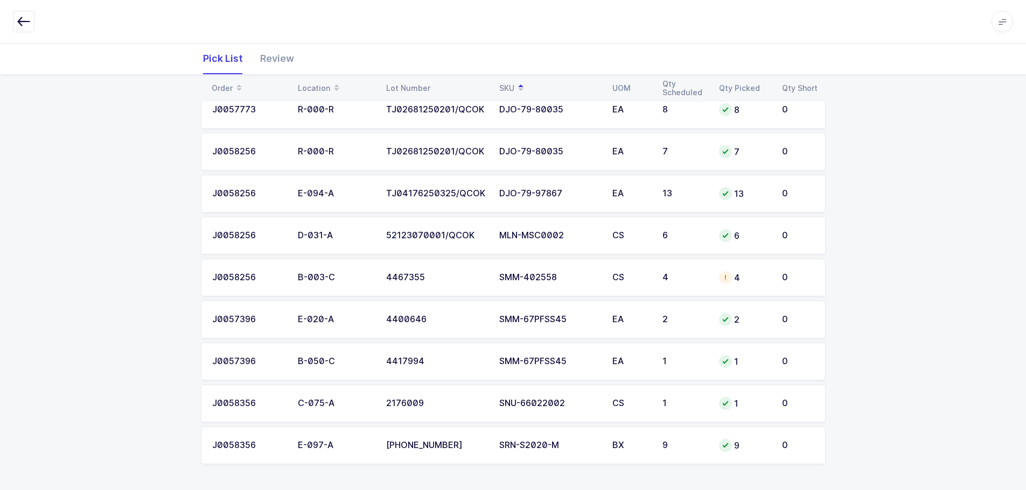
click at [631, 322] on div "EA" at bounding box center [630, 320] width 37 height 10
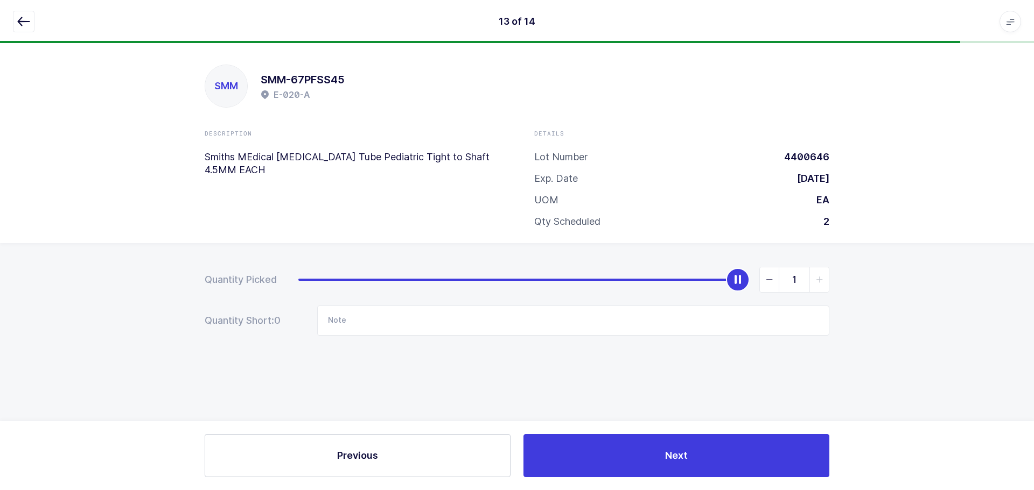
type input "0"
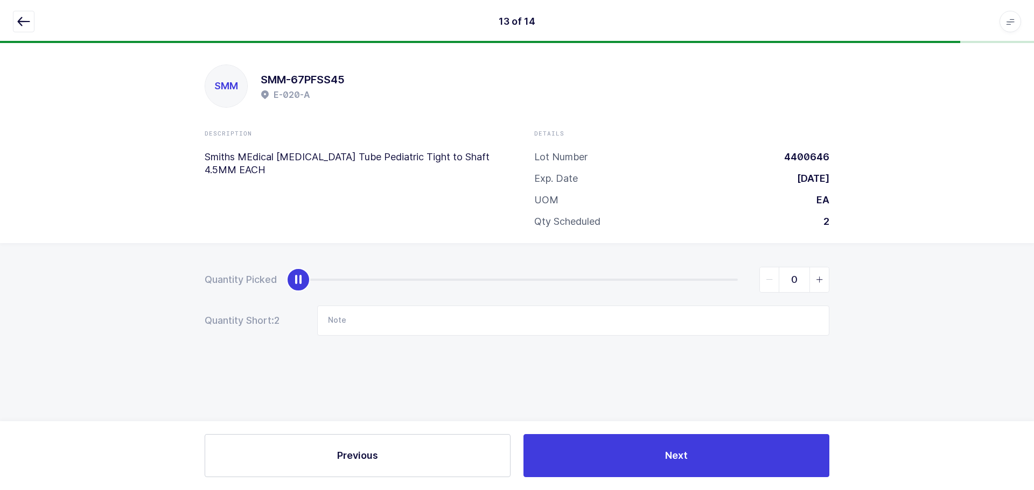
drag, startPoint x: 740, startPoint y: 280, endPoint x: 88, endPoint y: 298, distance: 652.2
click at [88, 298] on div "Quantity Picked 0 Quantity Short: 2 Note" at bounding box center [517, 339] width 1034 height 192
drag, startPoint x: 27, startPoint y: 21, endPoint x: 59, endPoint y: 33, distance: 33.4
click at [27, 20] on icon "button" at bounding box center [23, 21] width 13 height 13
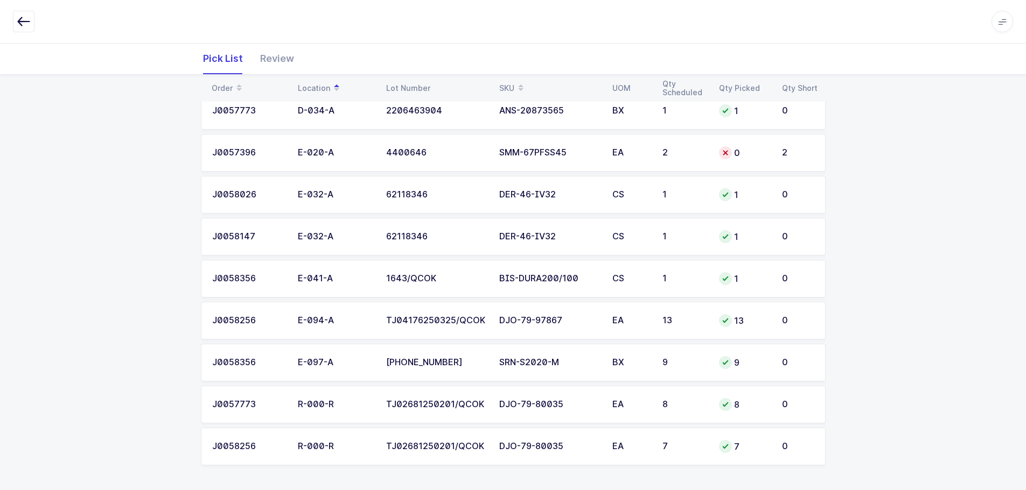
scroll to position [376, 0]
click at [516, 84] on span at bounding box center [520, 88] width 13 height 18
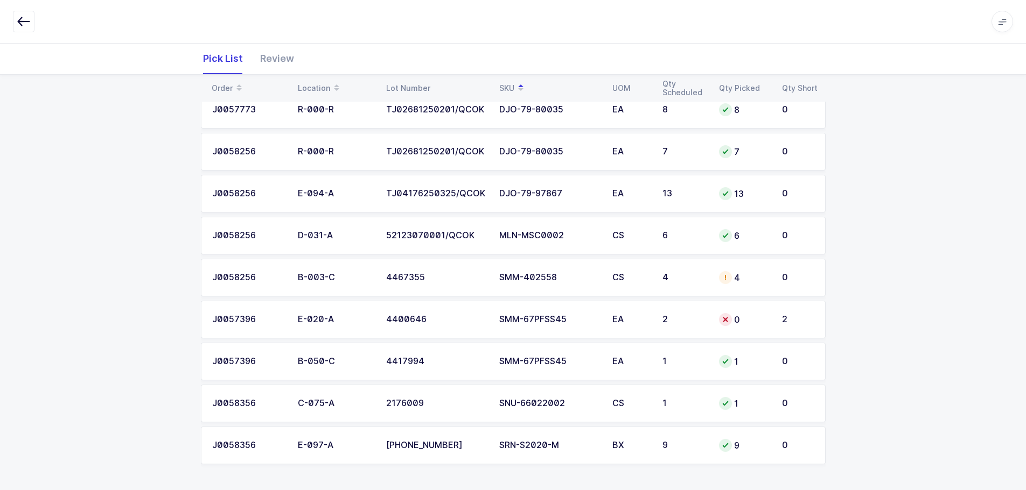
click at [607, 332] on td "EA" at bounding box center [631, 320] width 50 height 38
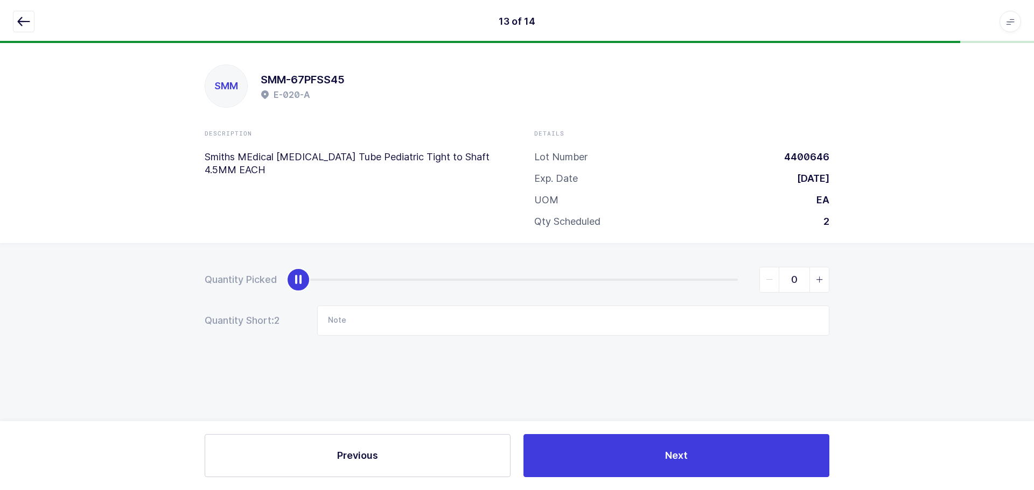
click at [30, 17] on button "button" at bounding box center [24, 22] width 22 height 22
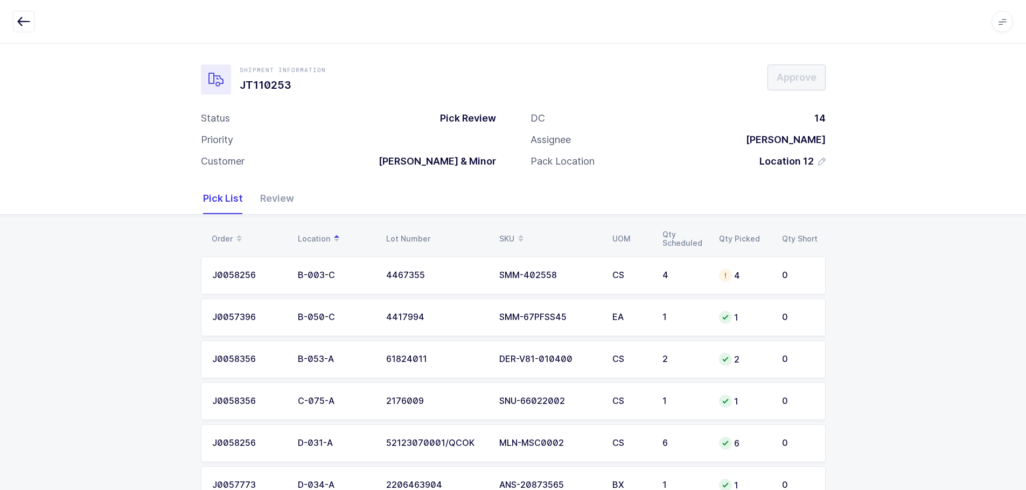
click at [515, 235] on span at bounding box center [520, 239] width 13 height 18
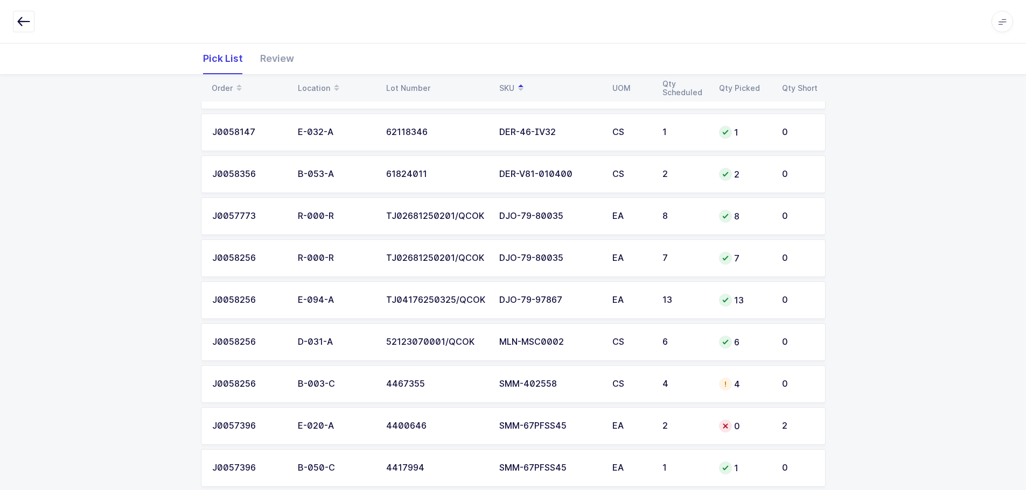
scroll to position [323, 0]
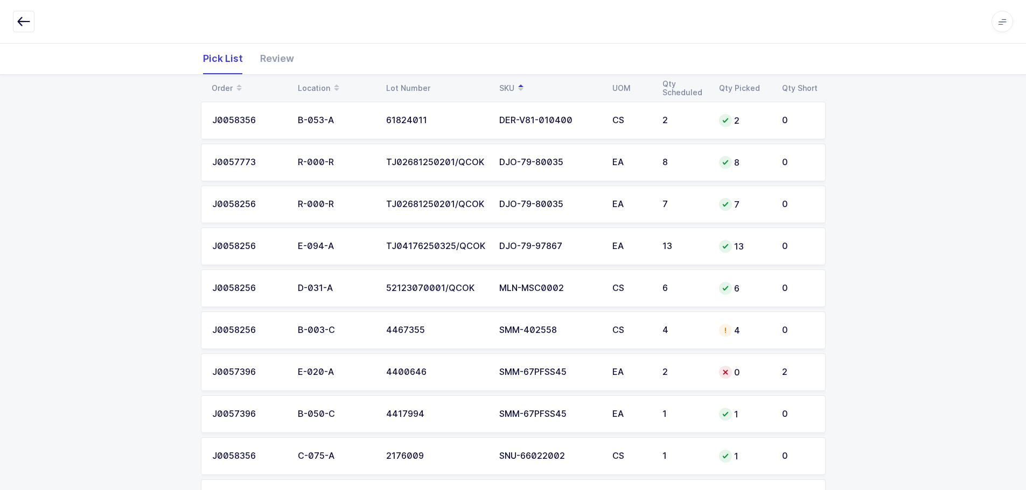
click at [573, 413] on div "SMM-67PFSS45" at bounding box center [549, 415] width 100 height 10
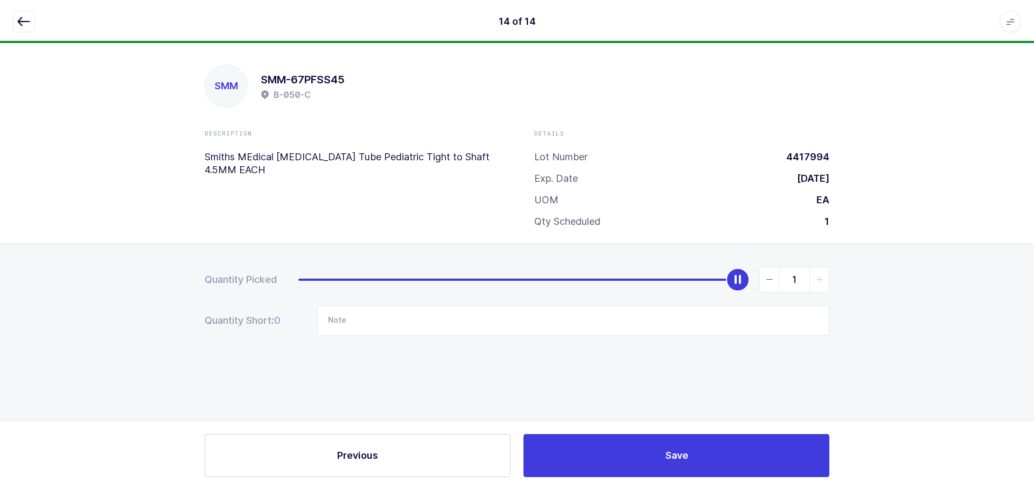
click at [760, 276] on span "slider between 0 and 1" at bounding box center [769, 280] width 19 height 25
type input "0"
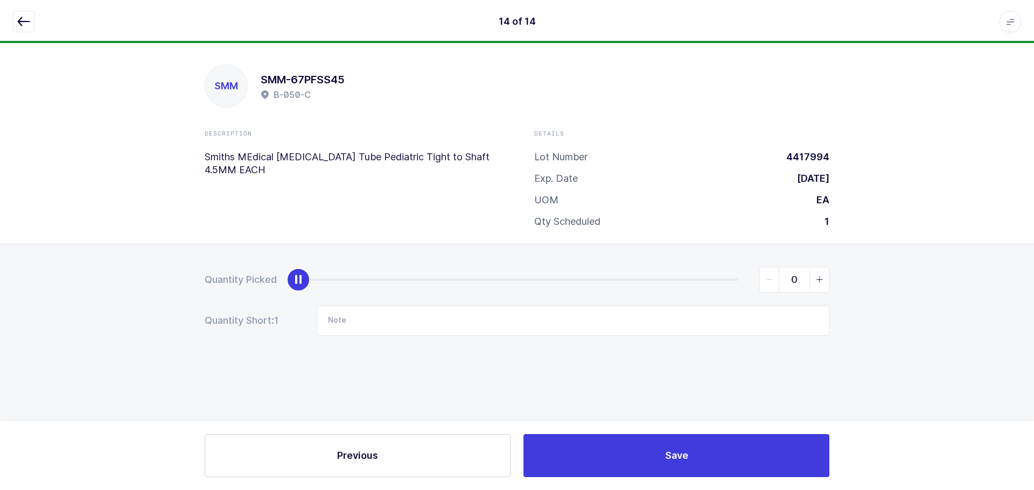
click at [27, 12] on button "button" at bounding box center [24, 22] width 22 height 22
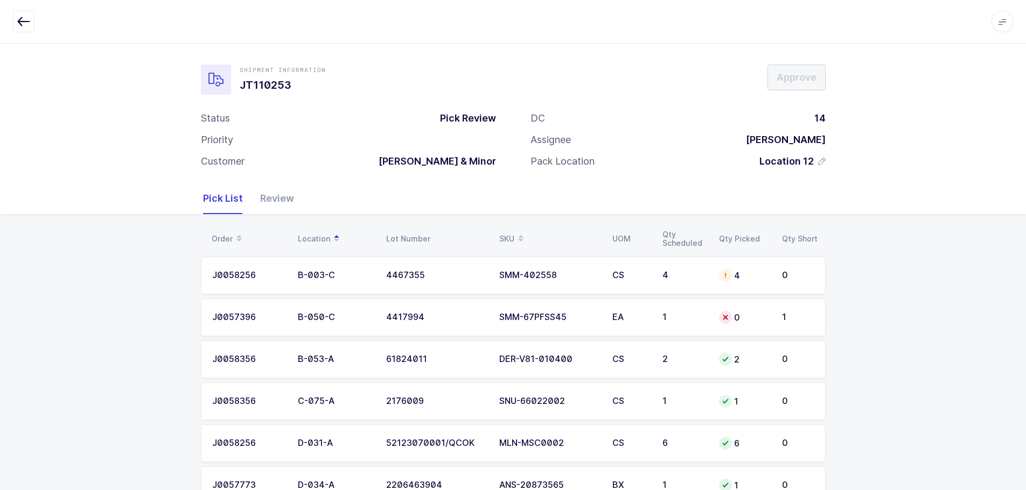
click at [623, 282] on td "CS" at bounding box center [631, 276] width 50 height 38
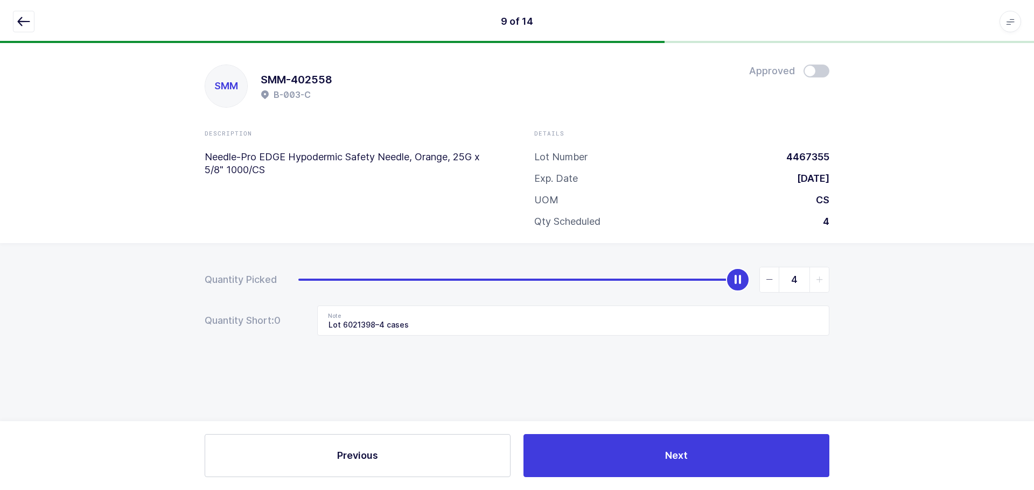
click at [819, 75] on span at bounding box center [816, 71] width 26 height 13
drag, startPoint x: 24, startPoint y: 23, endPoint x: 29, endPoint y: 25, distance: 5.5
click at [24, 23] on icon "button" at bounding box center [23, 21] width 13 height 13
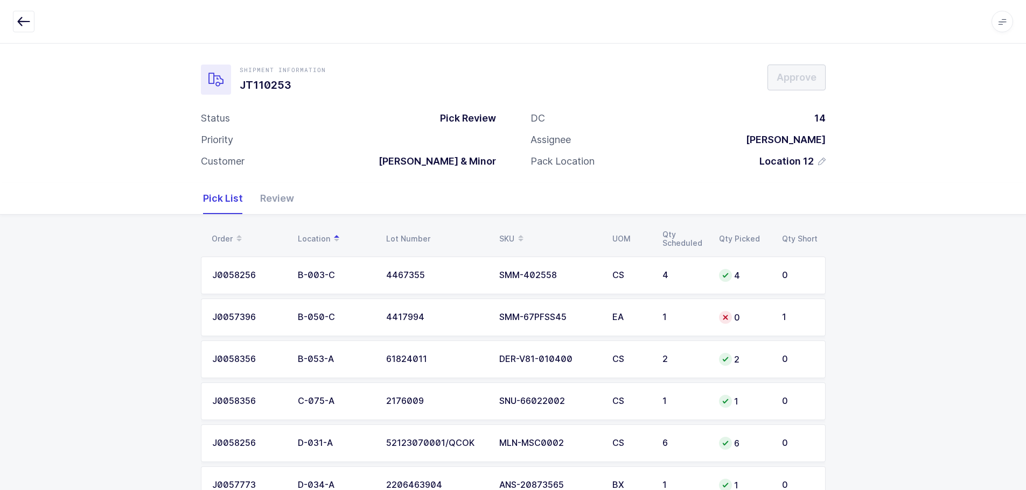
click at [221, 231] on div "Order" at bounding box center [248, 239] width 73 height 18
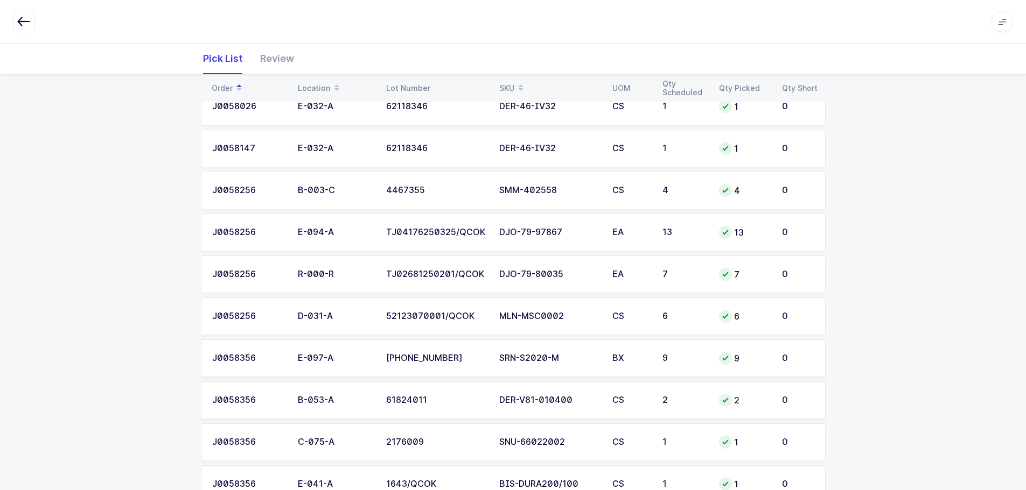
scroll to position [322, 0]
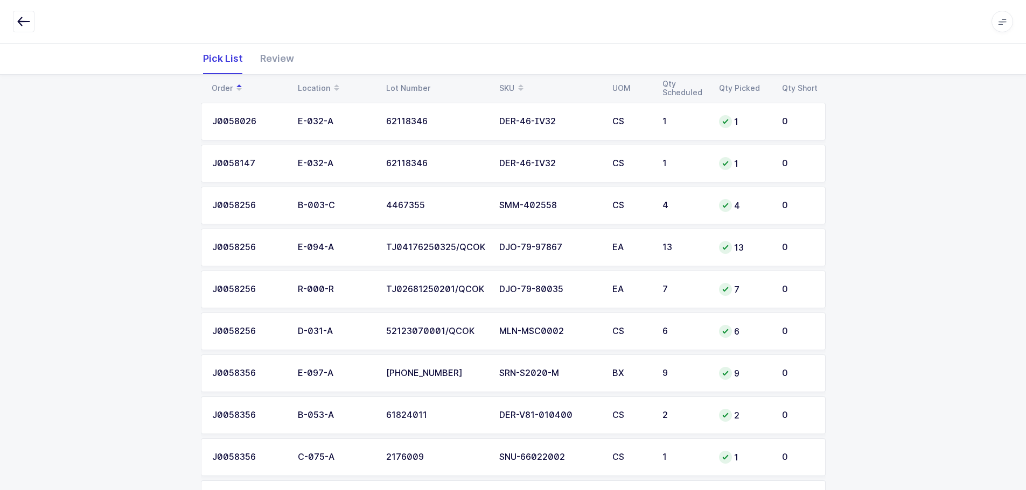
click at [502, 82] on div "SKU" at bounding box center [549, 88] width 100 height 18
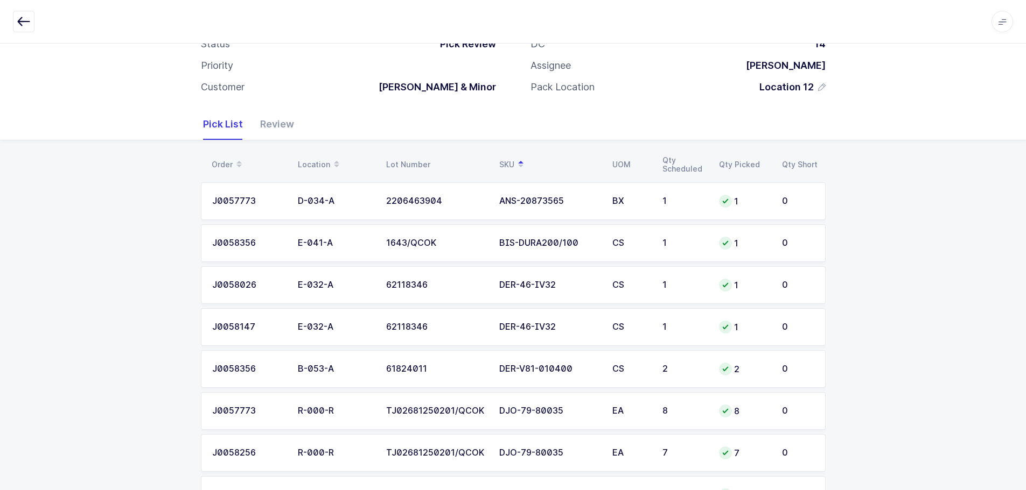
scroll to position [0, 0]
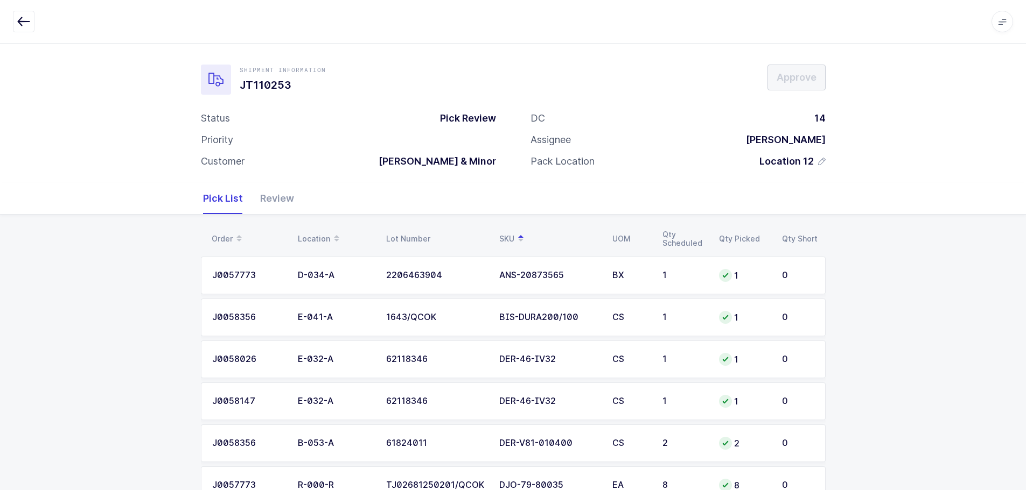
click at [233, 231] on span at bounding box center [239, 239] width 13 height 18
click at [288, 208] on div "Review" at bounding box center [272, 198] width 43 height 31
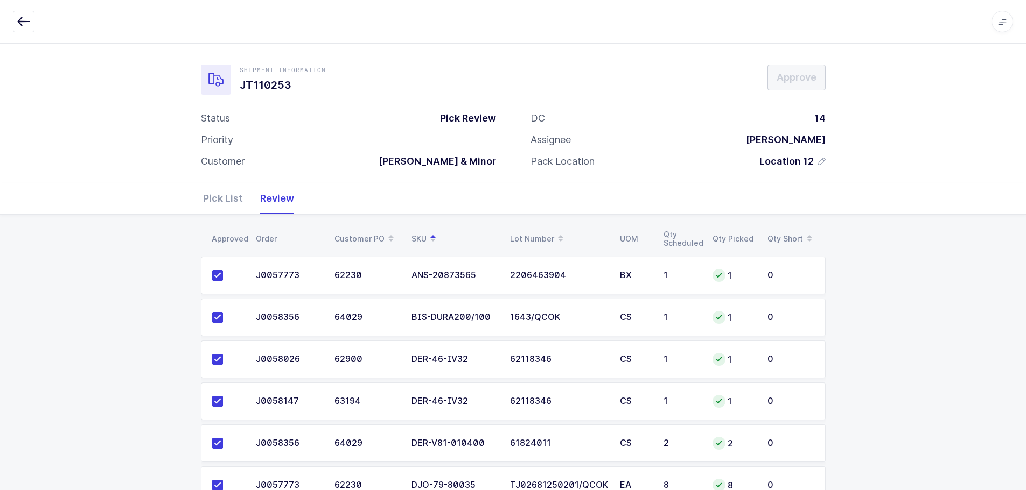
click at [279, 233] on th "Order" at bounding box center [288, 239] width 79 height 18
click at [221, 196] on div "Pick List" at bounding box center [227, 198] width 48 height 31
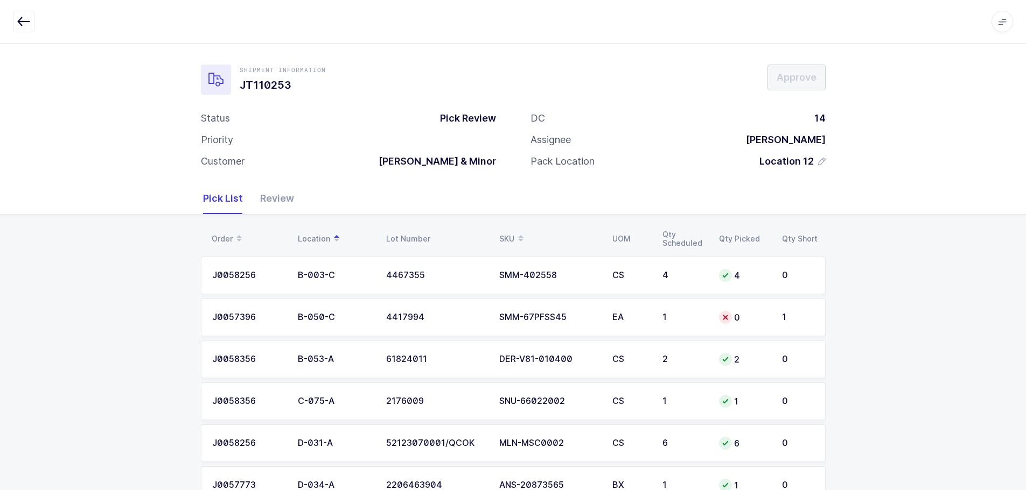
click at [230, 236] on div "Order" at bounding box center [248, 239] width 73 height 18
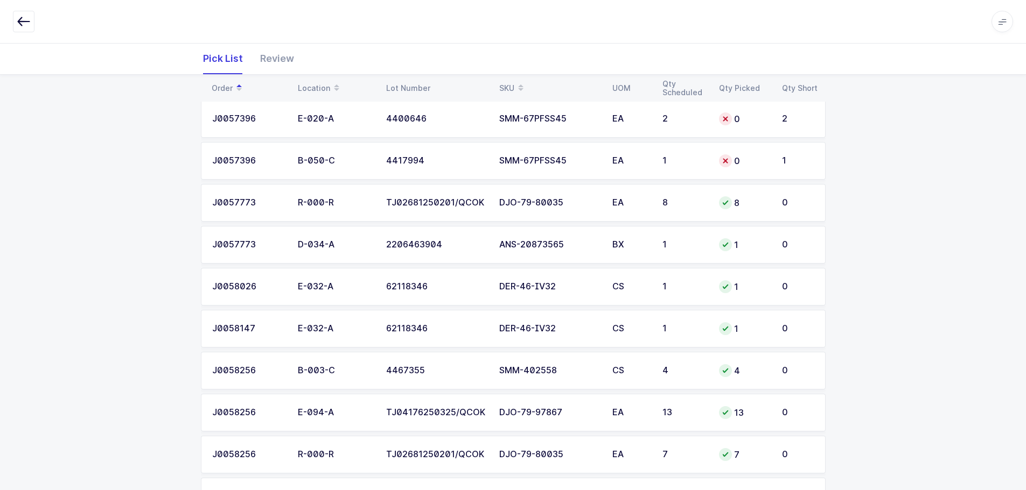
scroll to position [161, 0]
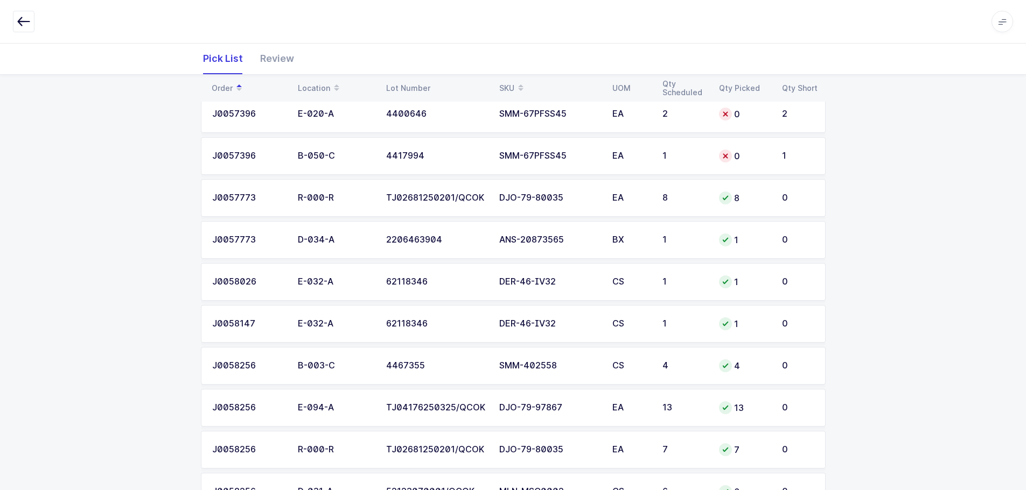
click at [267, 67] on div "Review" at bounding box center [272, 58] width 43 height 31
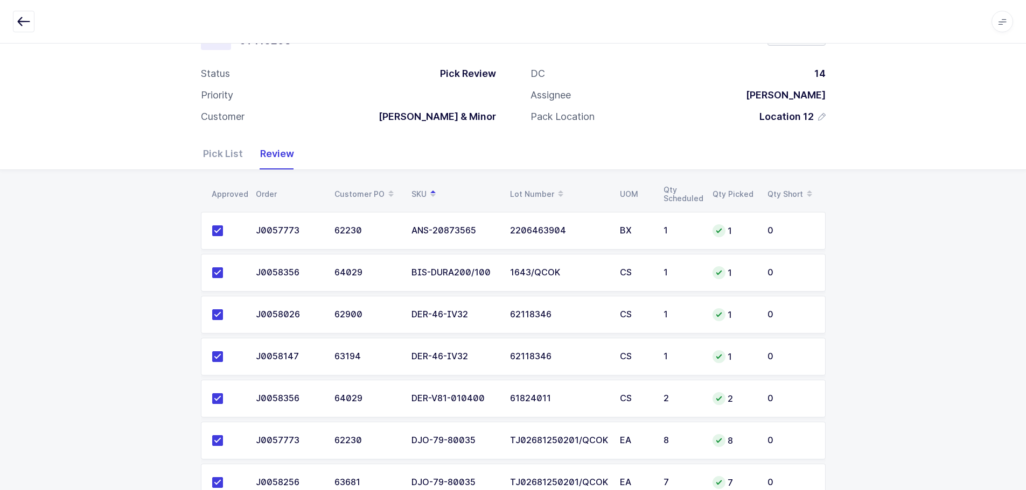
scroll to position [0, 0]
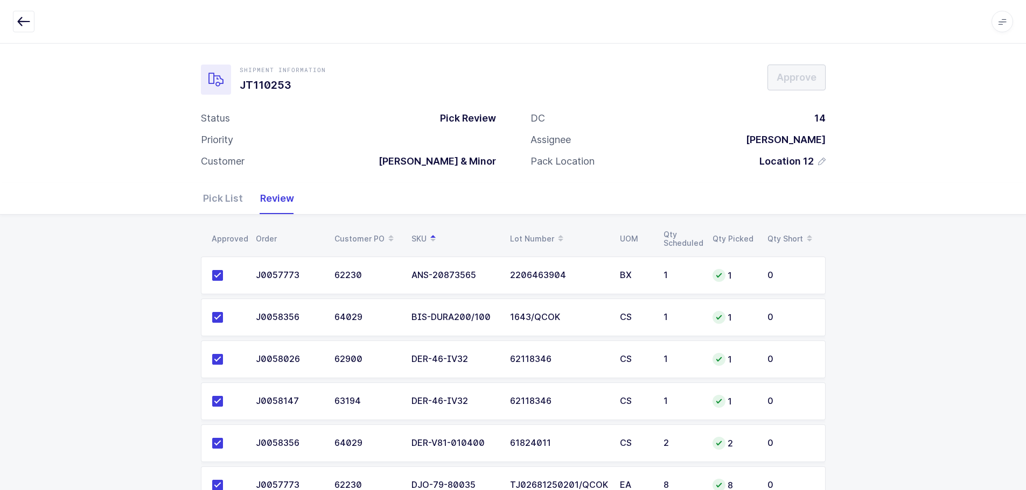
click at [226, 239] on div "Approved" at bounding box center [227, 239] width 31 height 9
click at [264, 238] on div "Order" at bounding box center [289, 239] width 66 height 9
click at [263, 238] on div "Order" at bounding box center [289, 239] width 66 height 9
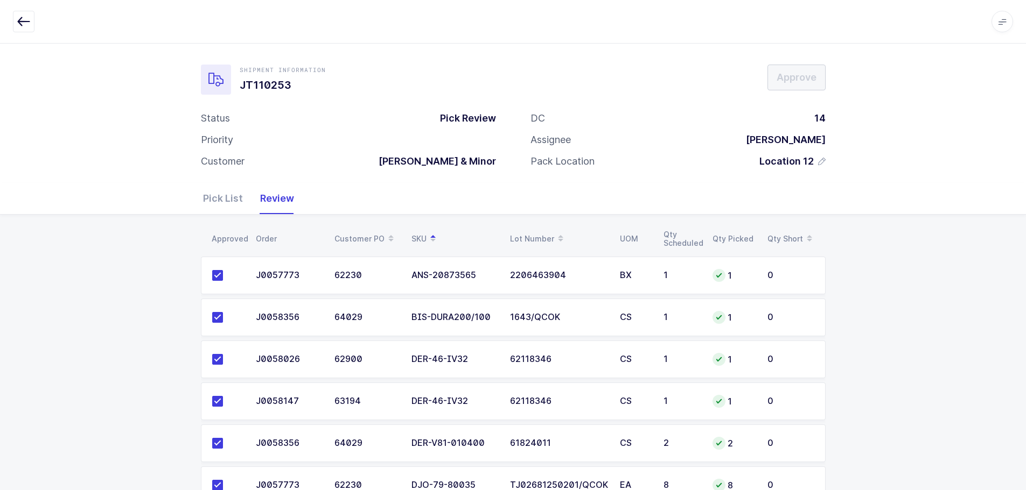
click at [222, 203] on div "Pick List" at bounding box center [227, 198] width 48 height 31
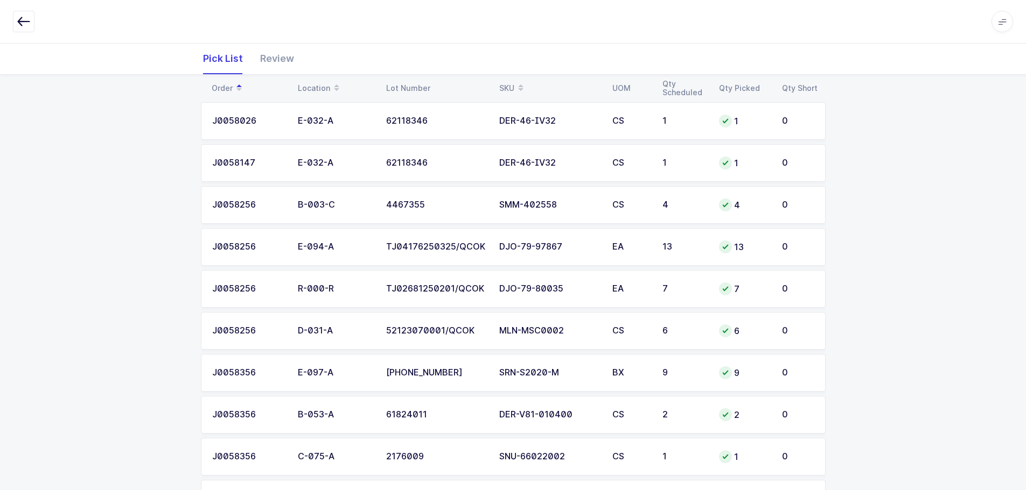
scroll to position [376, 0]
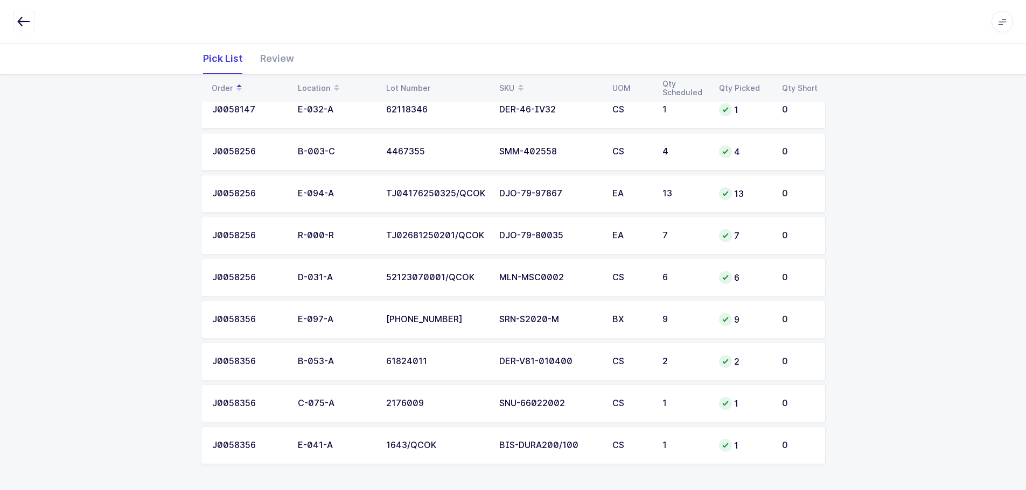
click at [24, 21] on icon "button" at bounding box center [23, 21] width 13 height 13
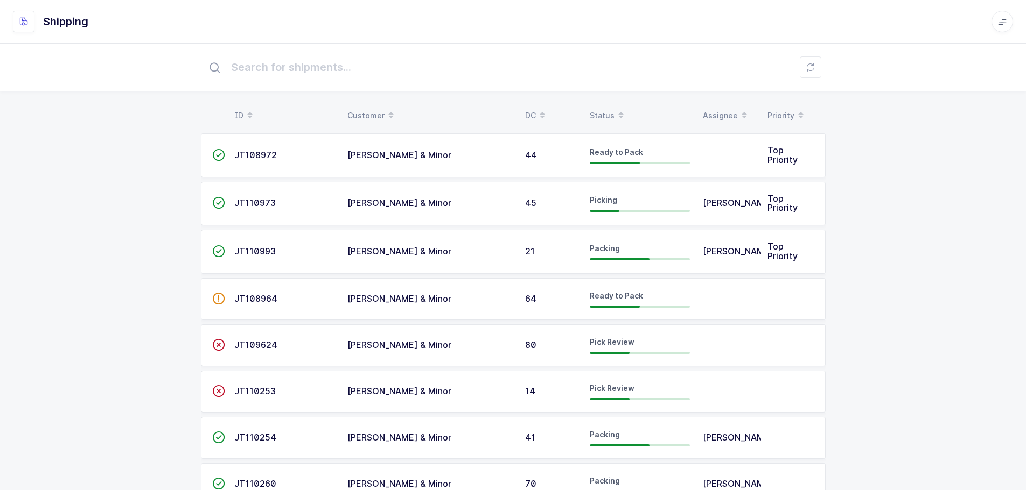
click at [618, 110] on icon at bounding box center [620, 111] width 5 height 5
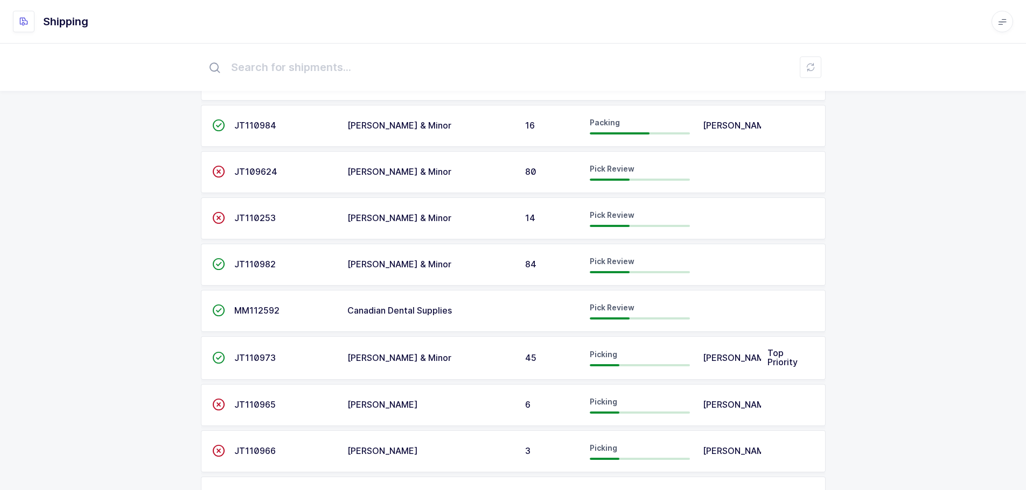
scroll to position [323, 0]
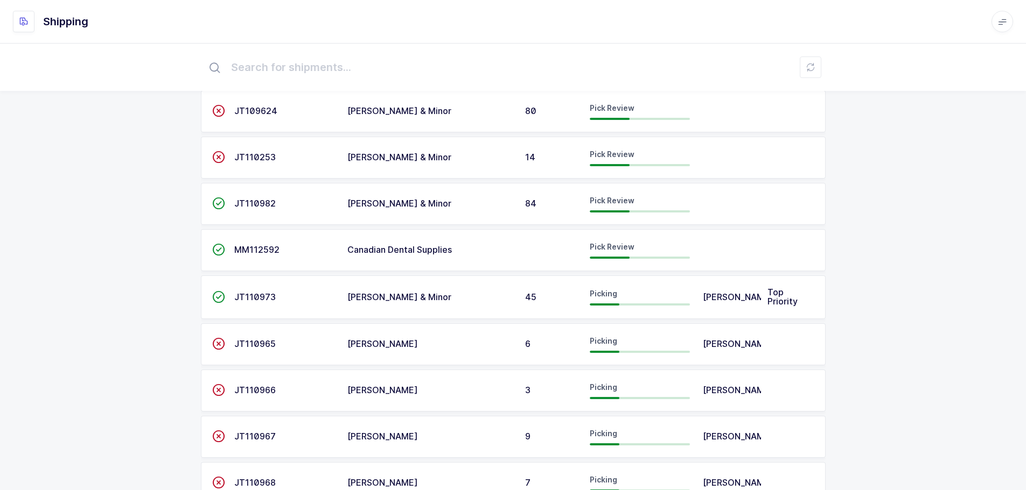
click at [257, 297] on span "JT110973" at bounding box center [254, 297] width 41 height 11
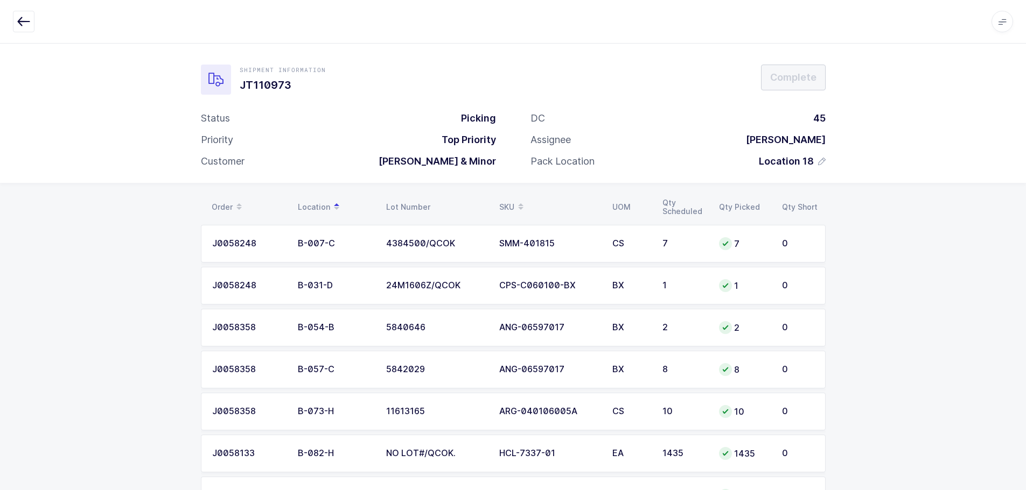
click at [223, 207] on div "Order" at bounding box center [248, 207] width 73 height 18
click at [20, 20] on icon "button" at bounding box center [23, 21] width 13 height 13
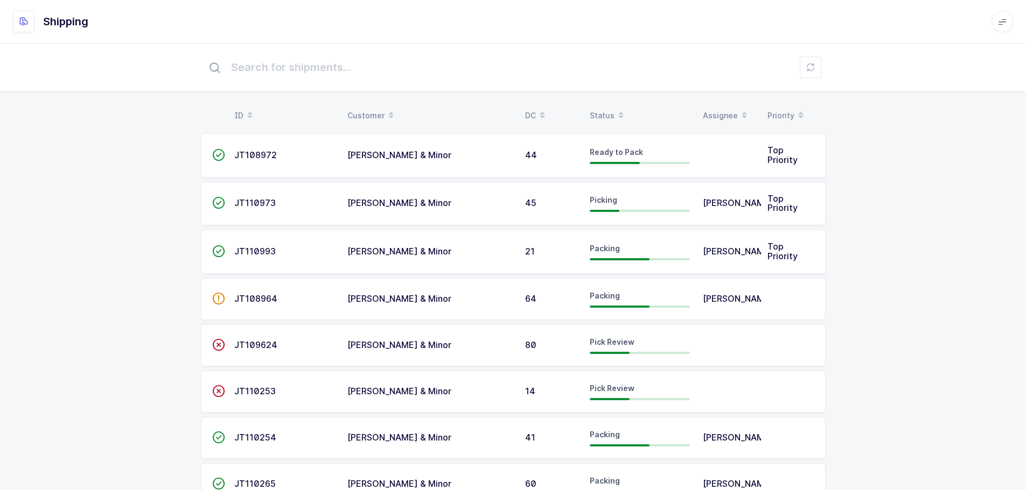
click at [242, 339] on td "JT109624" at bounding box center [284, 346] width 113 height 42
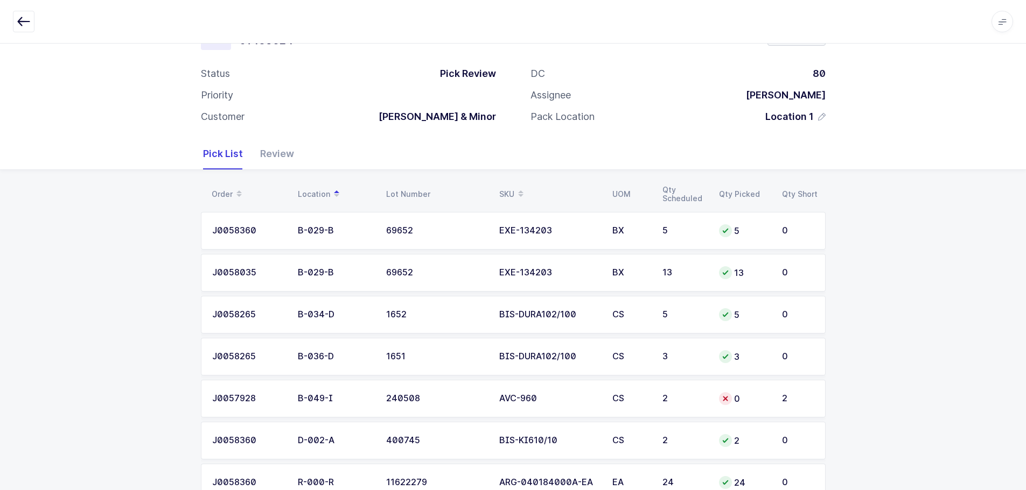
scroll to position [82, 0]
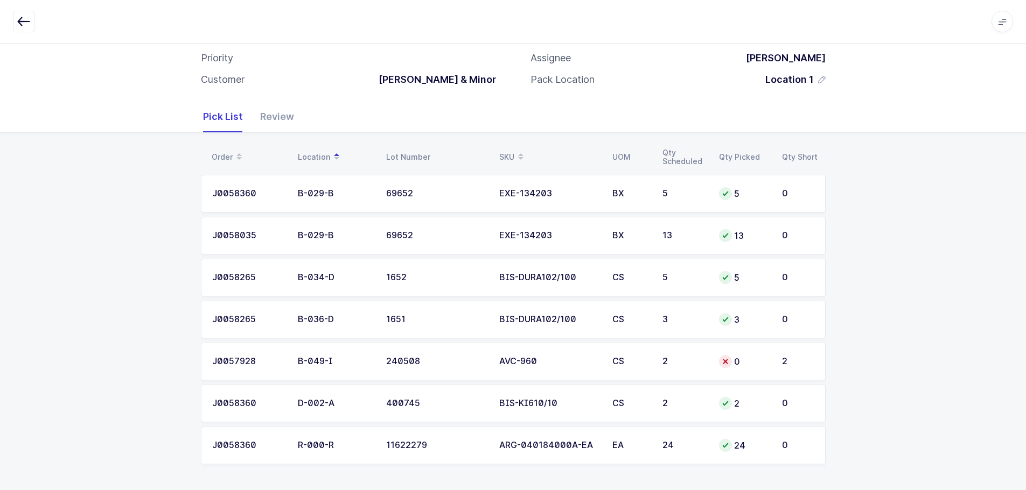
click at [233, 157] on span at bounding box center [239, 157] width 13 height 18
drag, startPoint x: 876, startPoint y: 221, endPoint x: 877, endPoint y: 214, distance: 7.2
click at [876, 221] on div "Order Location Lot Number SKU UOM Qty Scheduled Qty Picked Qty Short J0057928 B…" at bounding box center [513, 311] width 1026 height 357
click at [958, 244] on div "Order Location Lot Number SKU UOM Qty Scheduled Qty Picked Qty Short J0057928 B…" at bounding box center [513, 311] width 1026 height 357
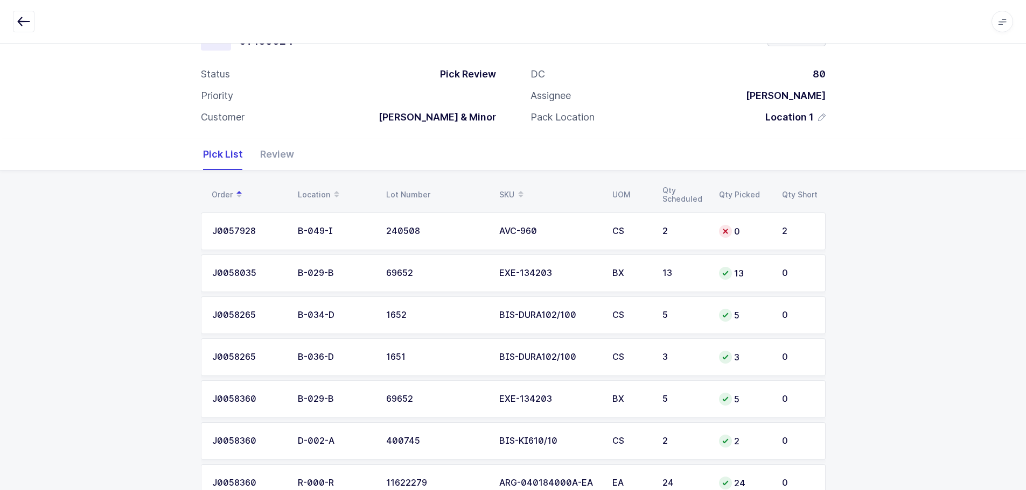
scroll to position [28, 0]
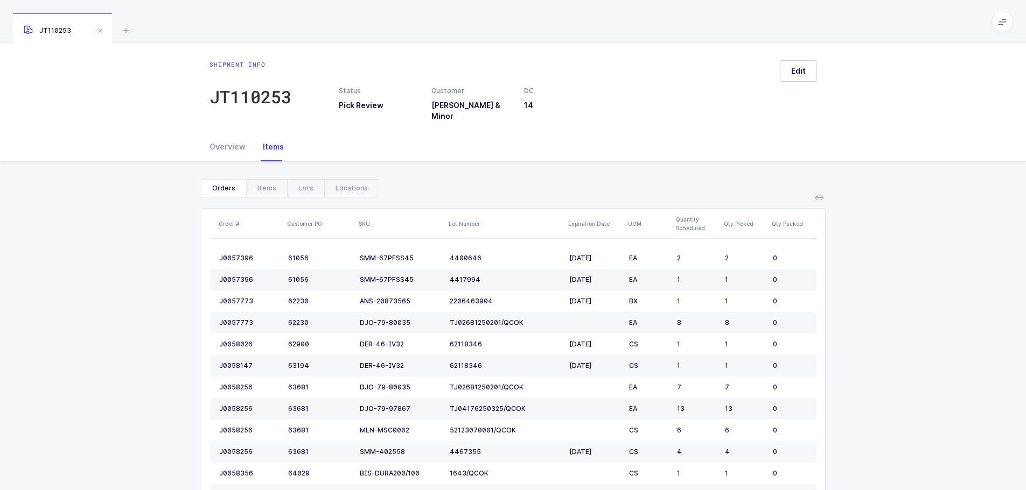
click at [231, 143] on div "Overview" at bounding box center [231, 146] width 45 height 29
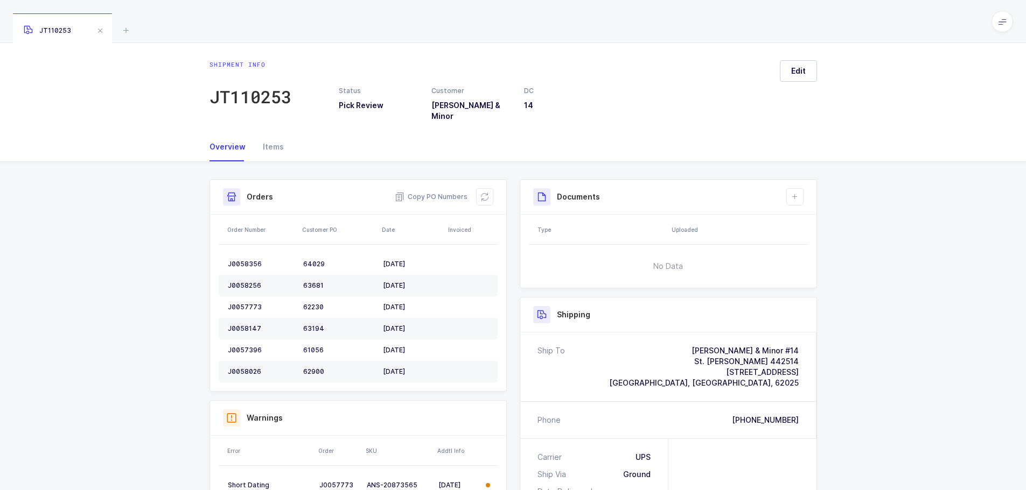
click at [103, 29] on span at bounding box center [100, 30] width 13 height 13
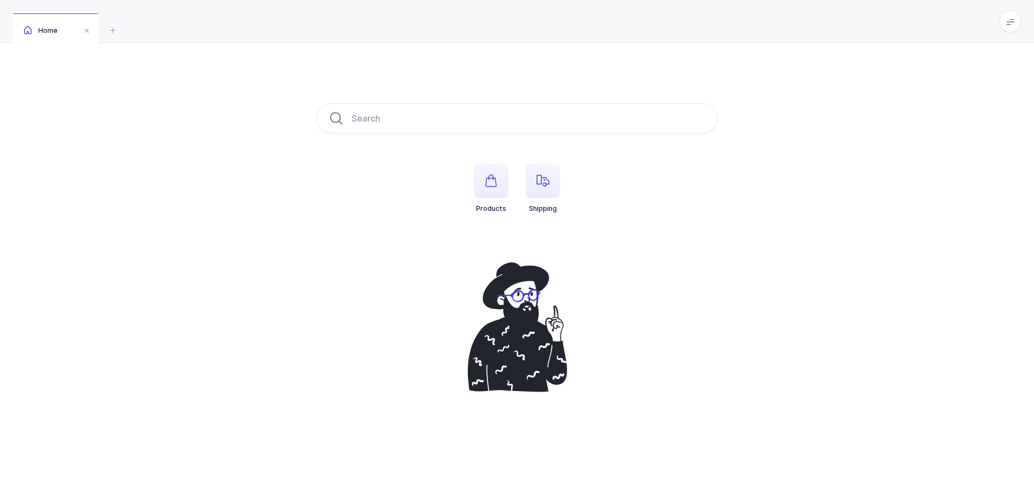
click at [533, 180] on span "button" at bounding box center [542, 181] width 34 height 34
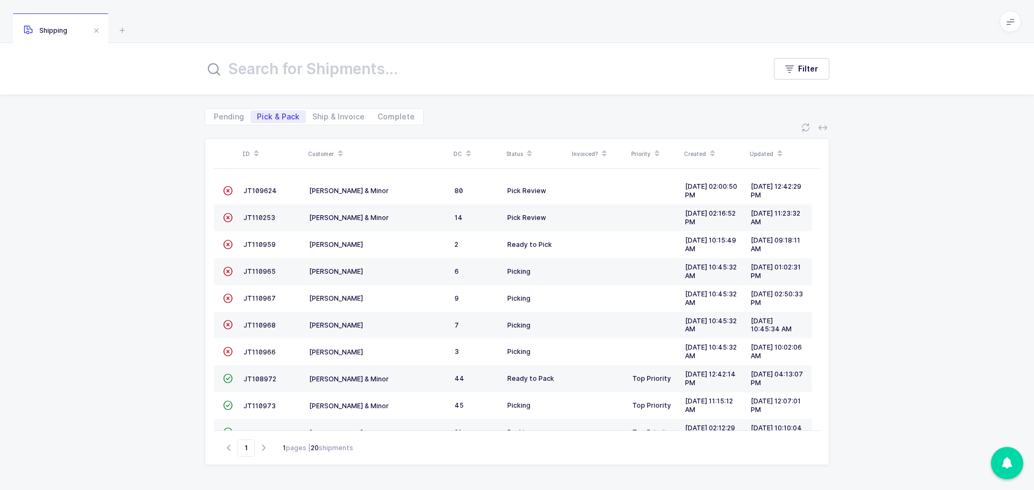
click at [257, 193] on span "JT109624" at bounding box center [259, 191] width 33 height 8
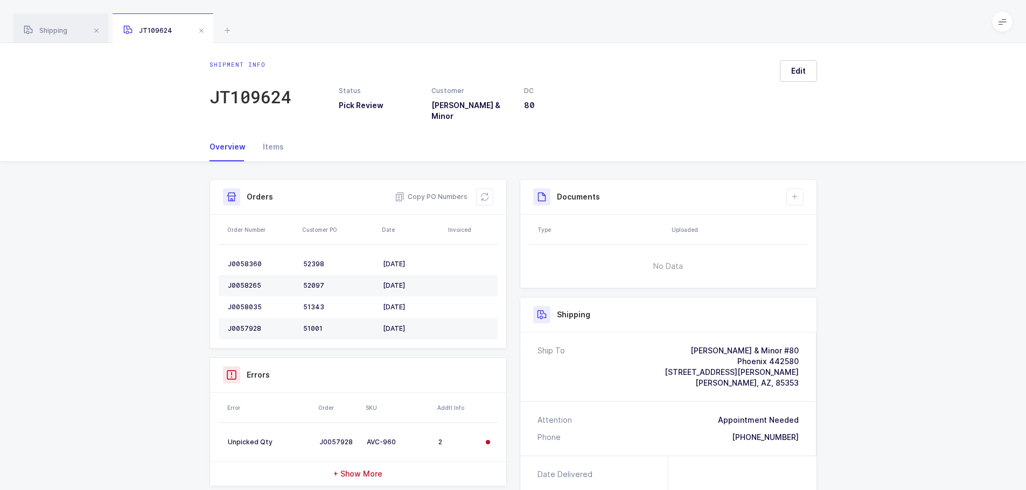
click at [489, 189] on button at bounding box center [484, 196] width 17 height 17
click at [265, 138] on div "Items" at bounding box center [269, 146] width 30 height 29
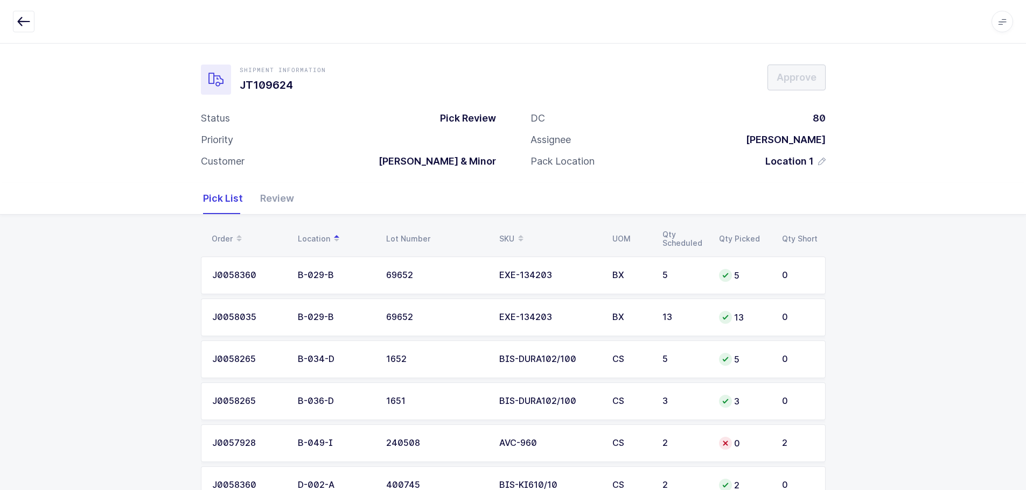
click at [21, 20] on icon "button" at bounding box center [23, 21] width 13 height 13
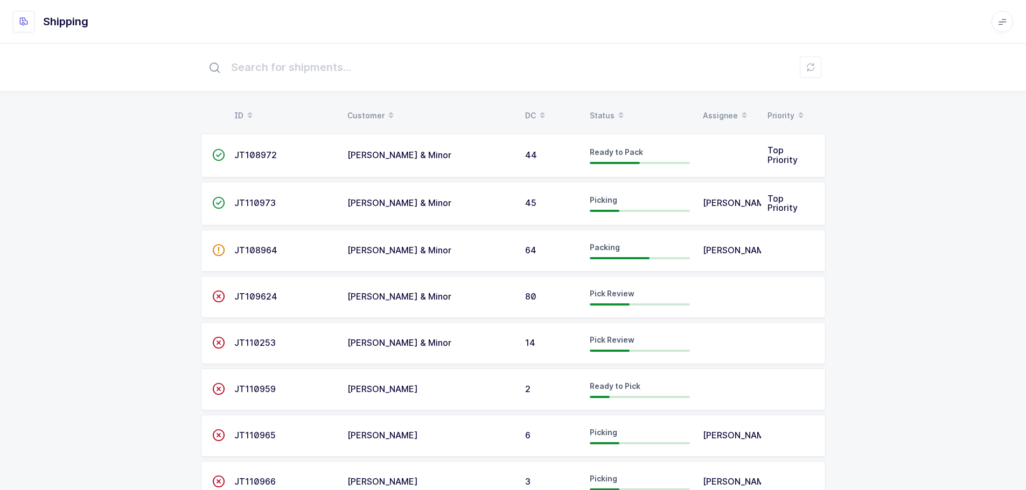
click at [602, 110] on div "Status" at bounding box center [639, 116] width 100 height 18
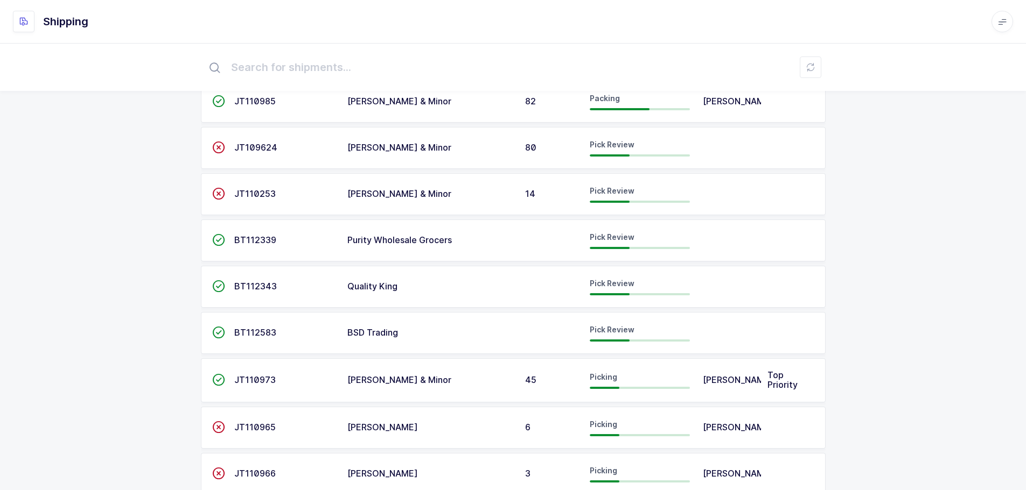
scroll to position [161, 0]
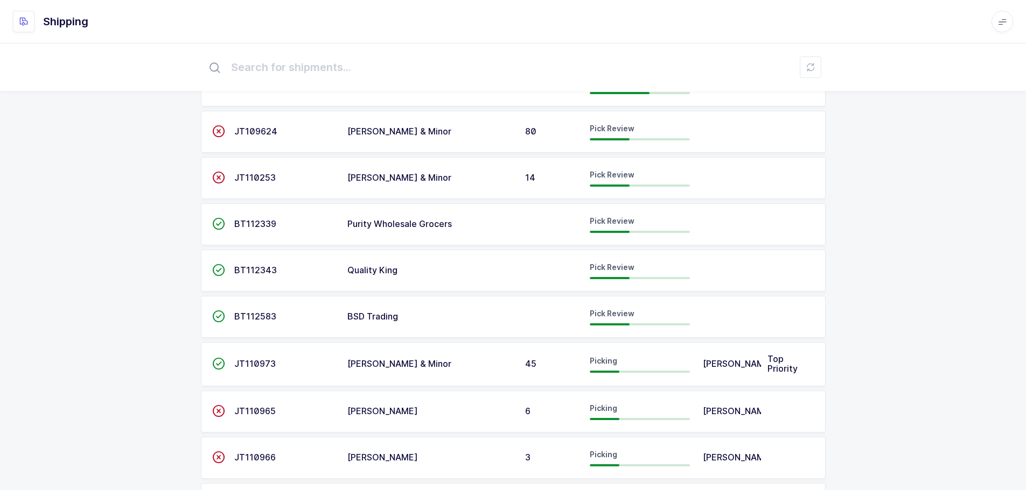
click at [275, 228] on div "BT112339" at bounding box center [284, 225] width 100 height 10
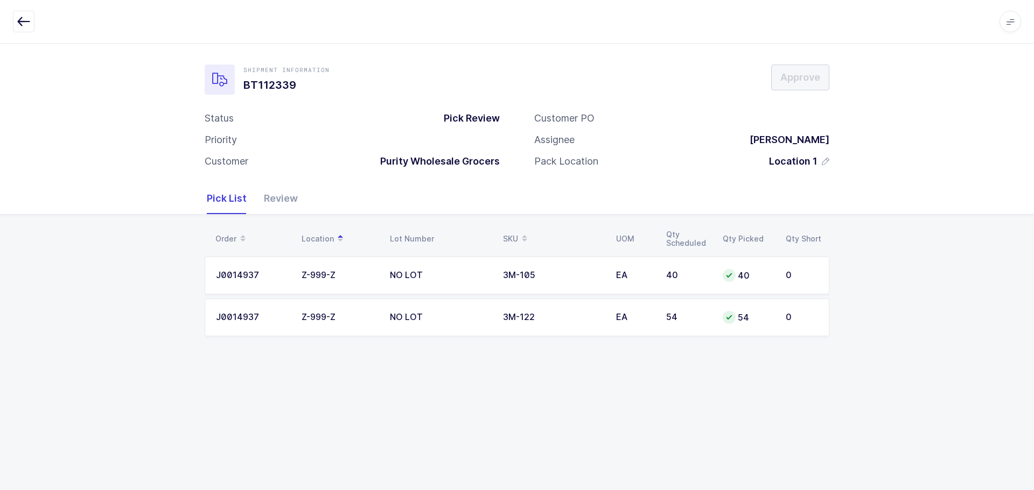
click at [23, 20] on icon "button" at bounding box center [23, 21] width 13 height 13
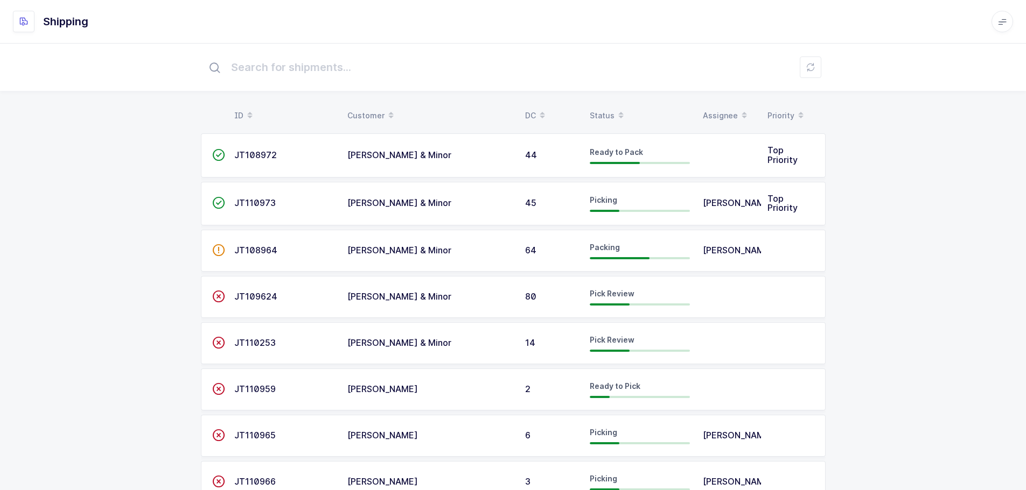
click at [611, 110] on div "Status" at bounding box center [639, 116] width 100 height 18
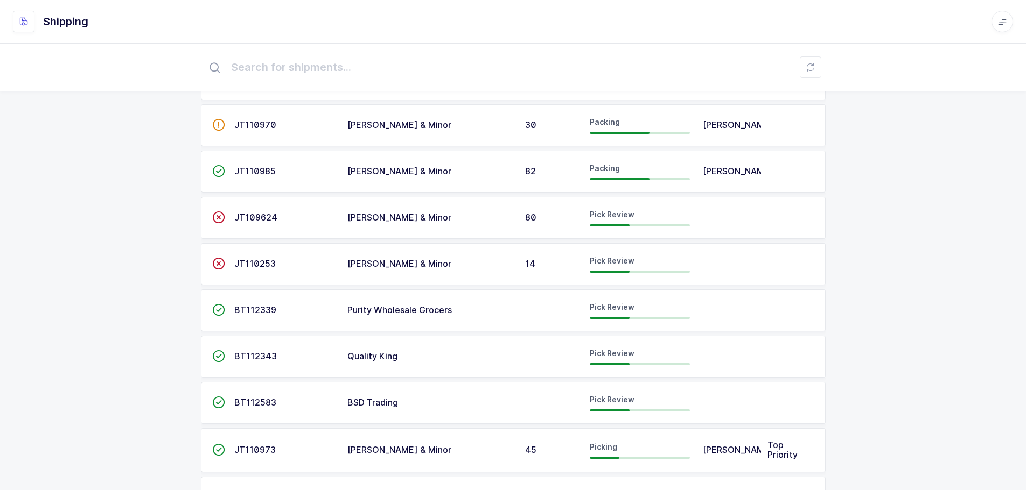
scroll to position [108, 0]
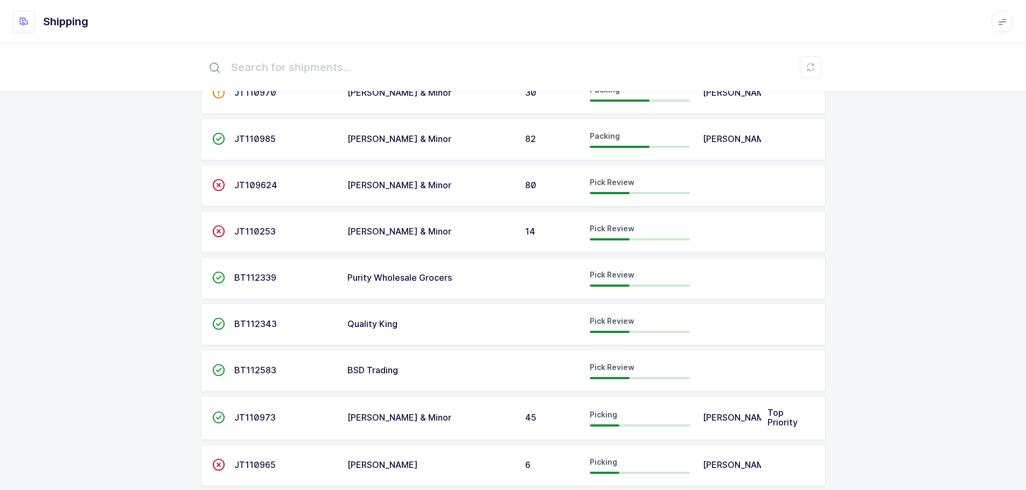
drag, startPoint x: 243, startPoint y: 319, endPoint x: 252, endPoint y: 319, distance: 9.2
click at [243, 319] on td "BT112343" at bounding box center [284, 325] width 113 height 42
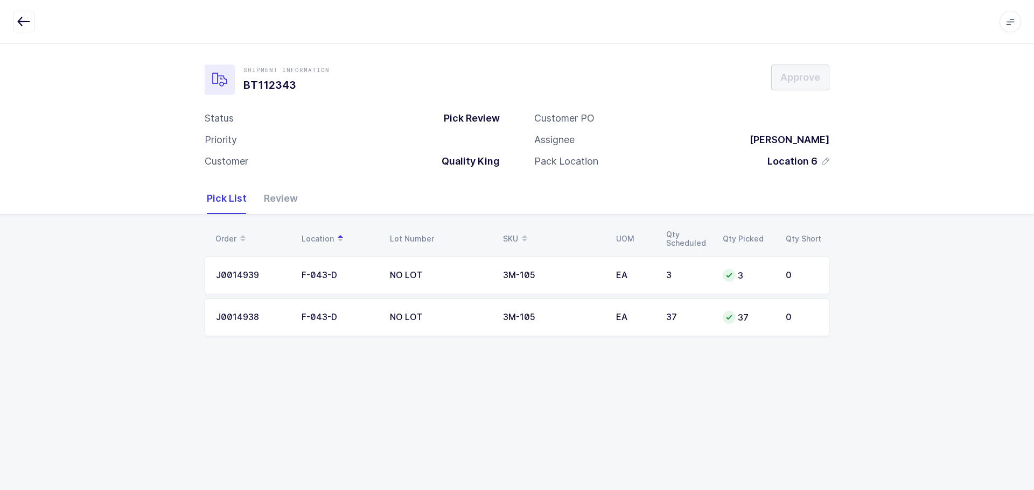
click at [24, 22] on icon "button" at bounding box center [23, 21] width 13 height 13
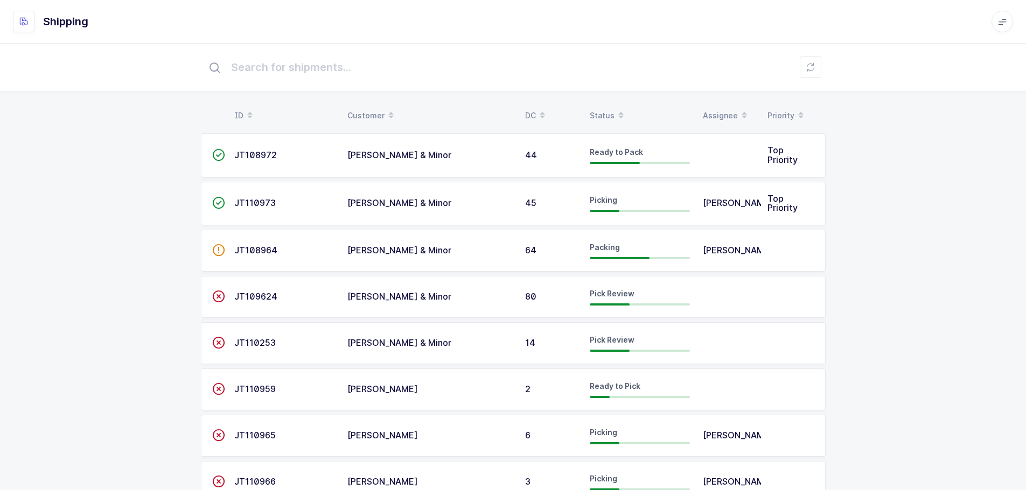
click at [609, 118] on div "Status" at bounding box center [639, 116] width 100 height 18
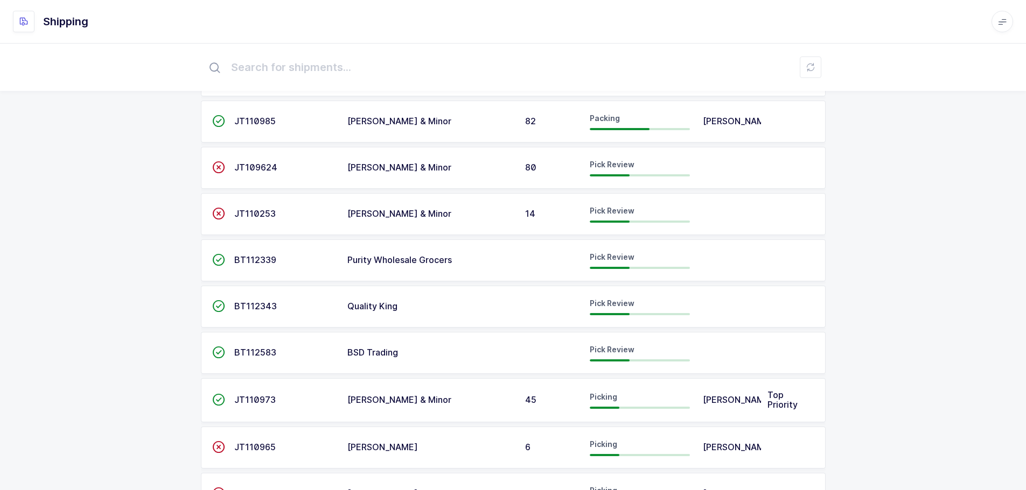
scroll to position [108, 0]
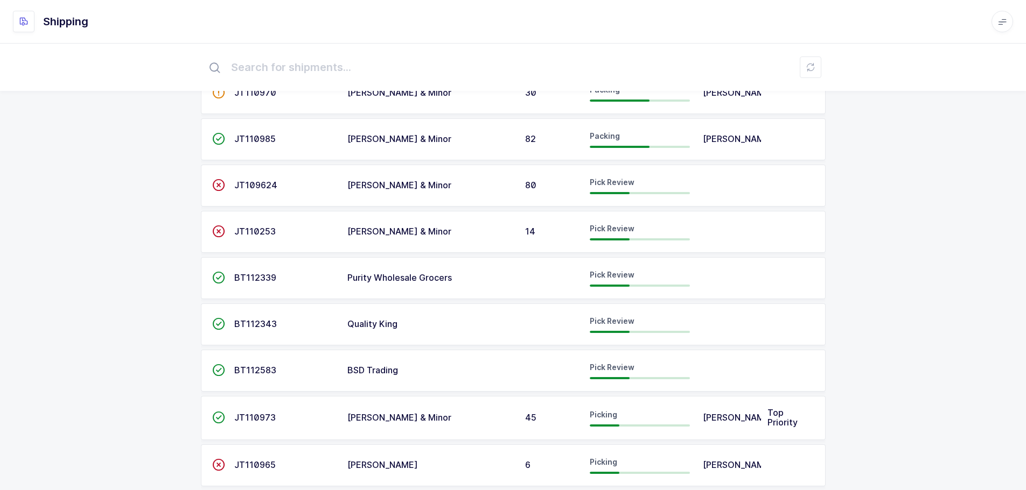
click at [258, 371] on span "BT112583" at bounding box center [255, 370] width 42 height 11
